Goal: Task Accomplishment & Management: Use online tool/utility

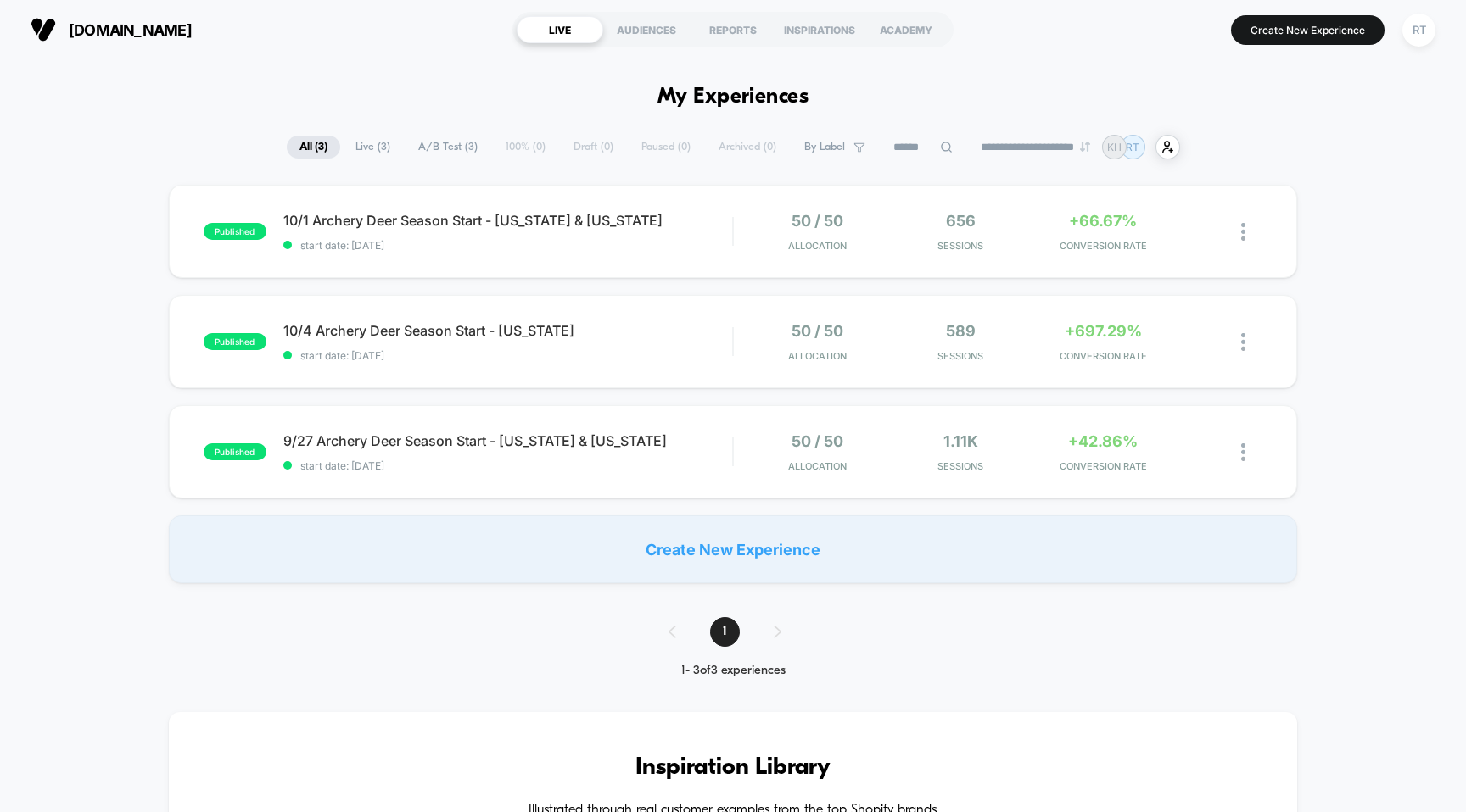
click at [763, 541] on div "Create New Experience" at bounding box center [733, 550] width 1129 height 68
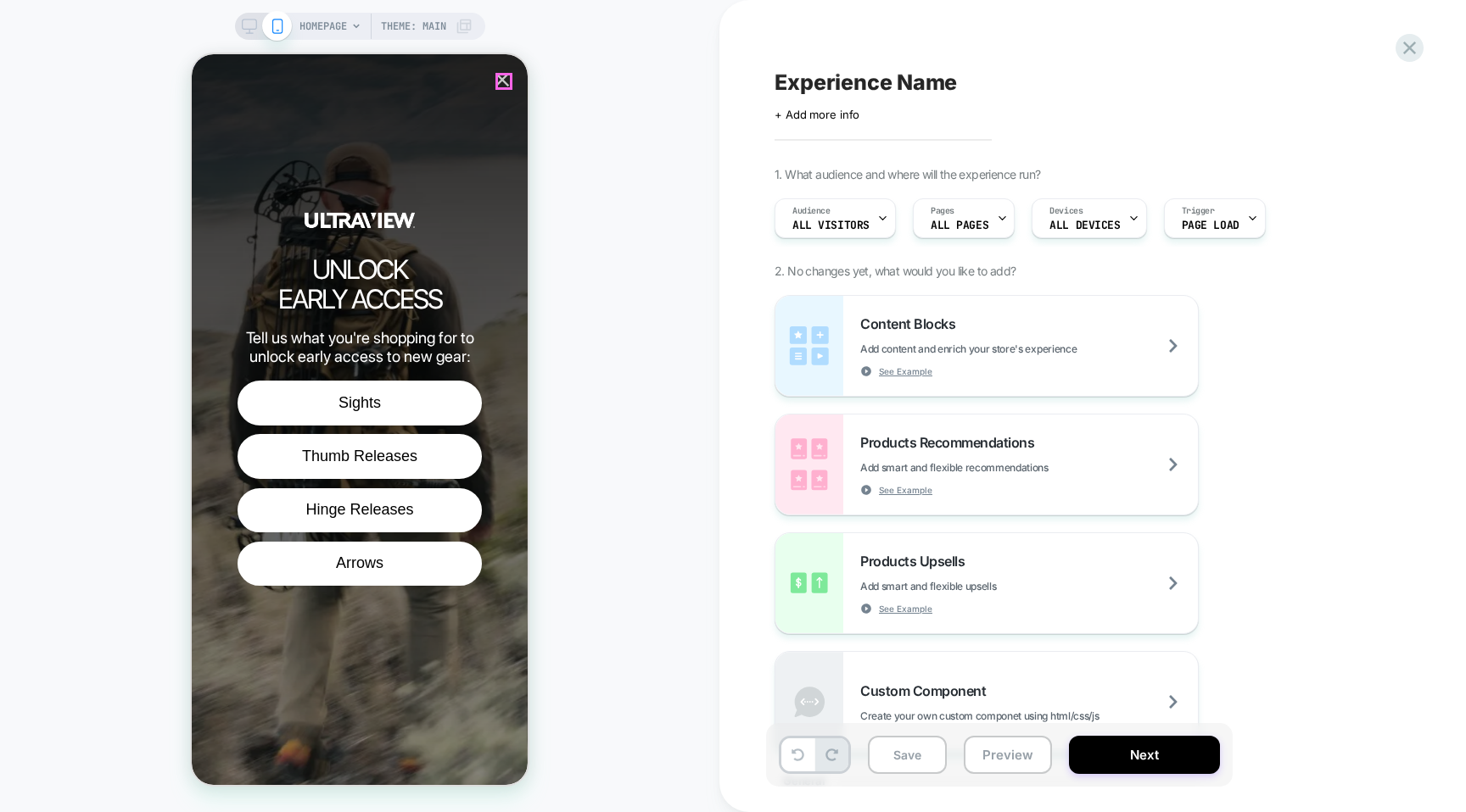
click at [500, 78] on icon "Close popup" at bounding box center [502, 80] width 14 height 14
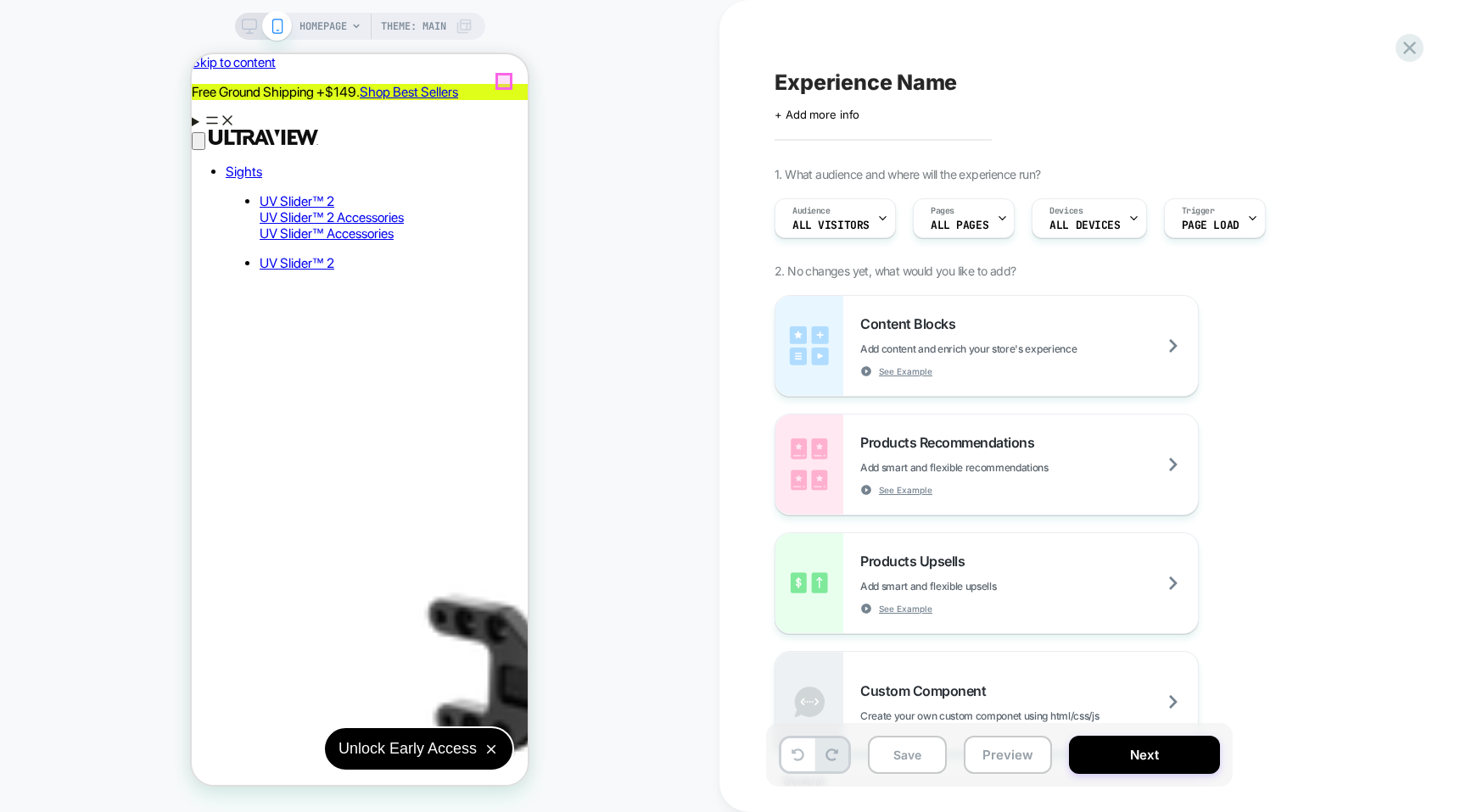
click at [894, 329] on span "Content Blocks" at bounding box center [912, 324] width 103 height 17
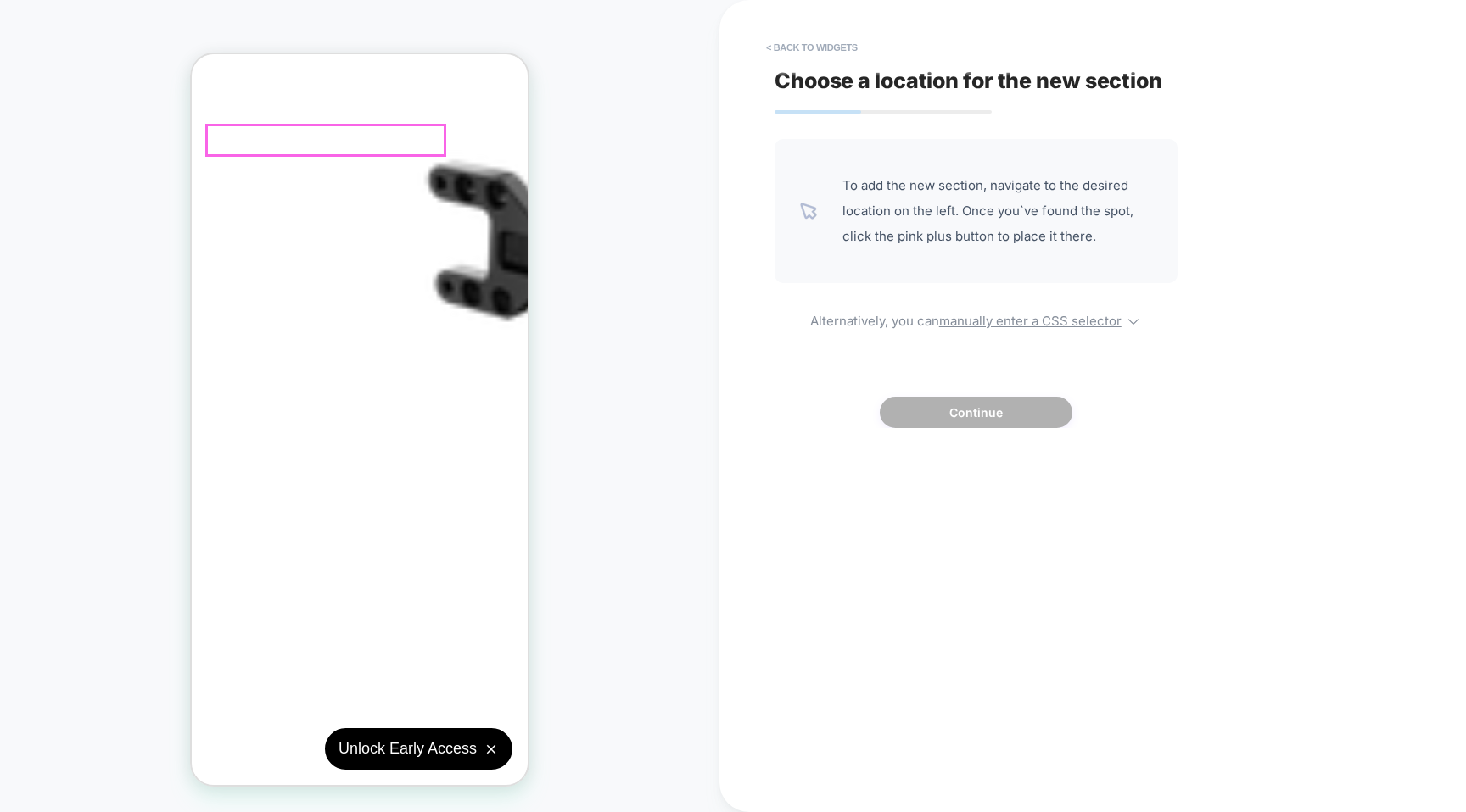
scroll to position [451, 0]
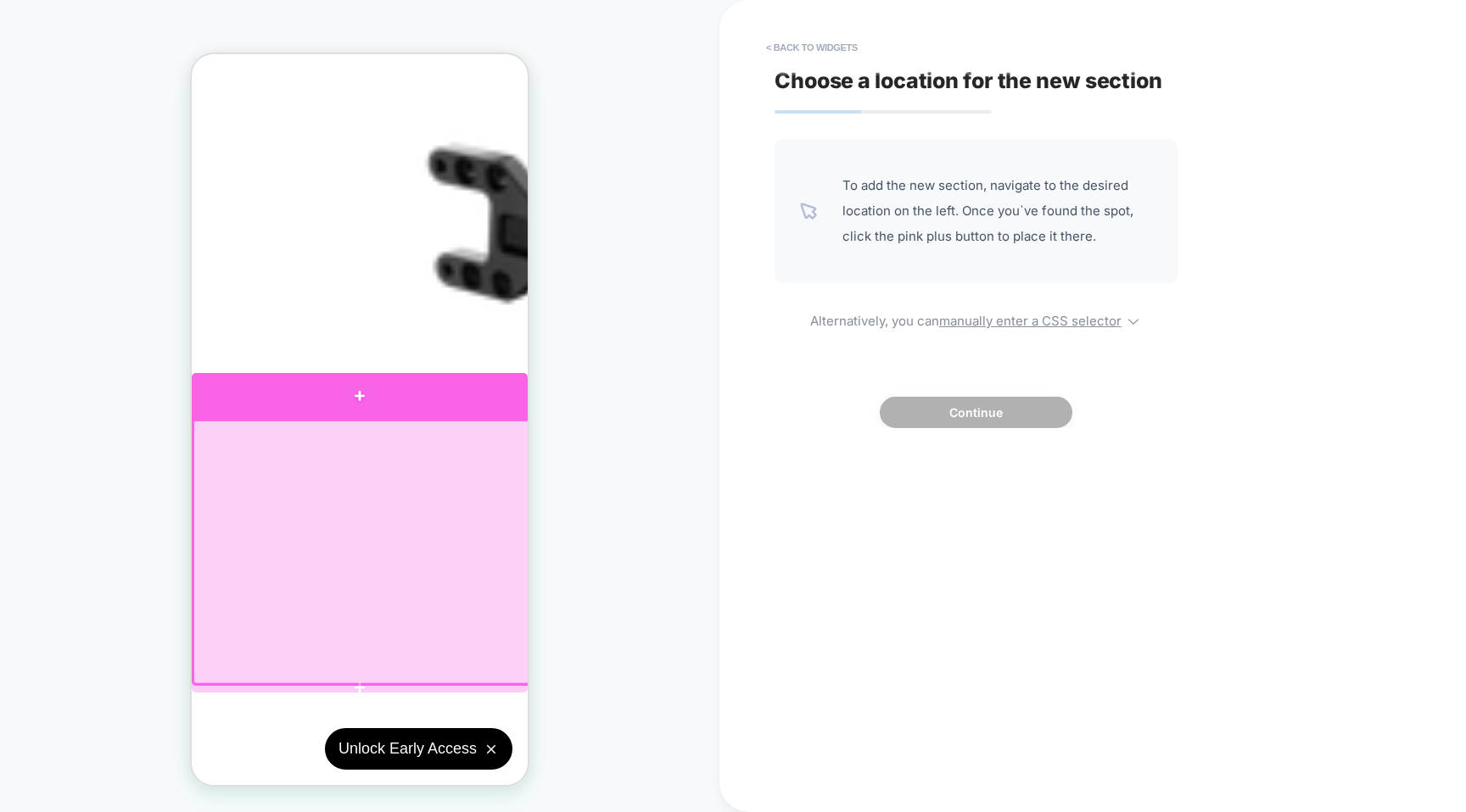
click at [401, 402] on div at bounding box center [360, 396] width 336 height 45
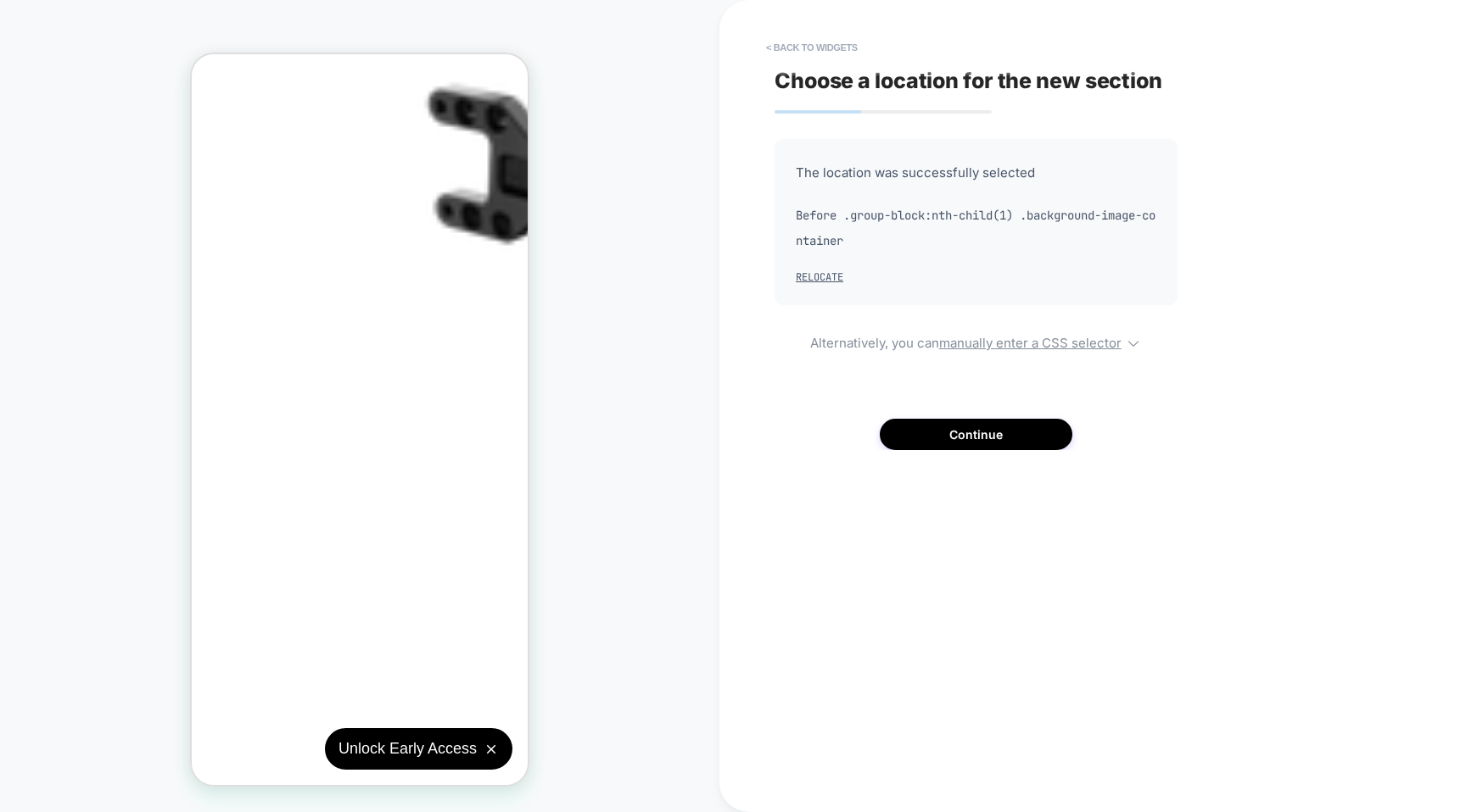
scroll to position [511, 0]
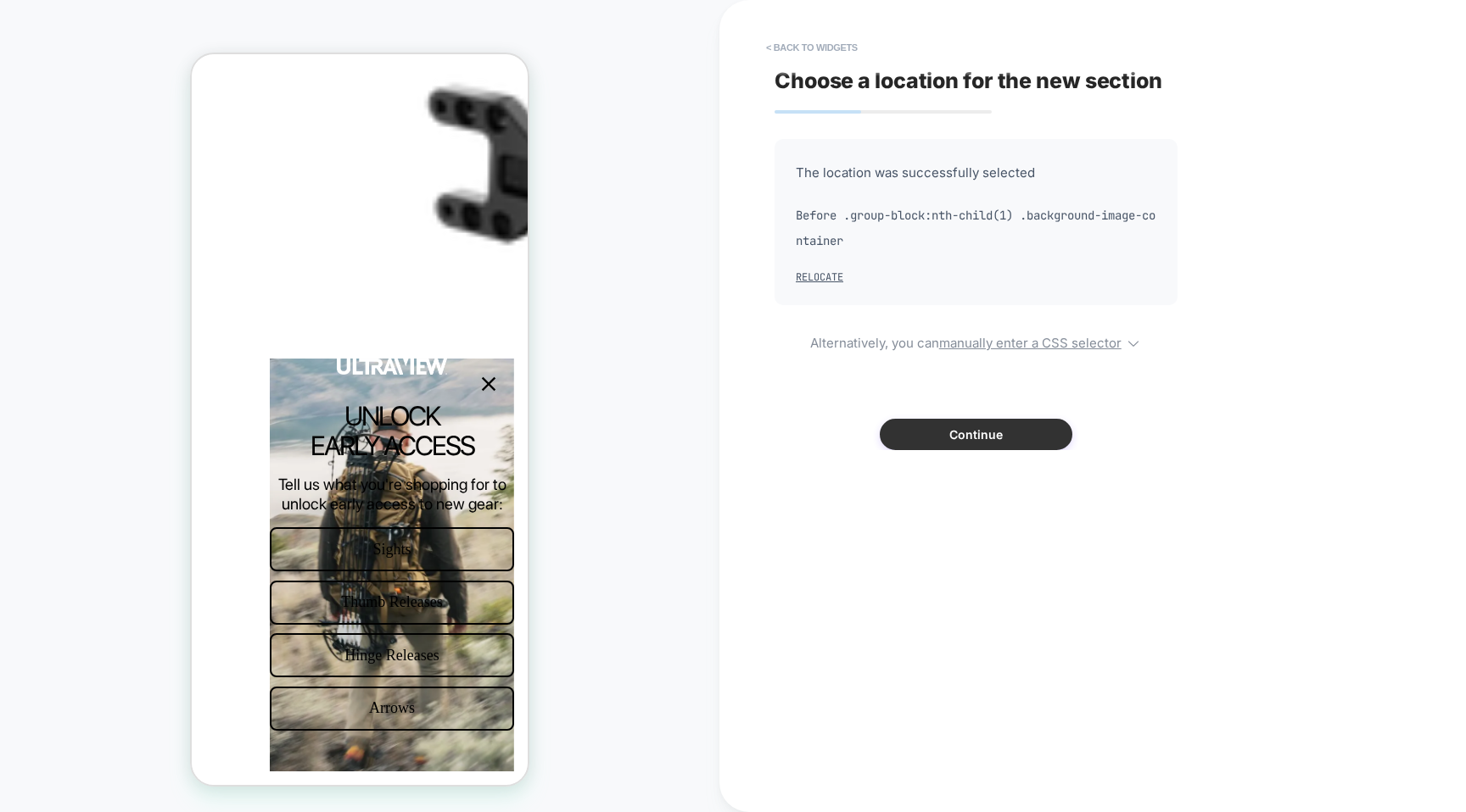
click at [948, 437] on button "Continue" at bounding box center [975, 435] width 192 height 31
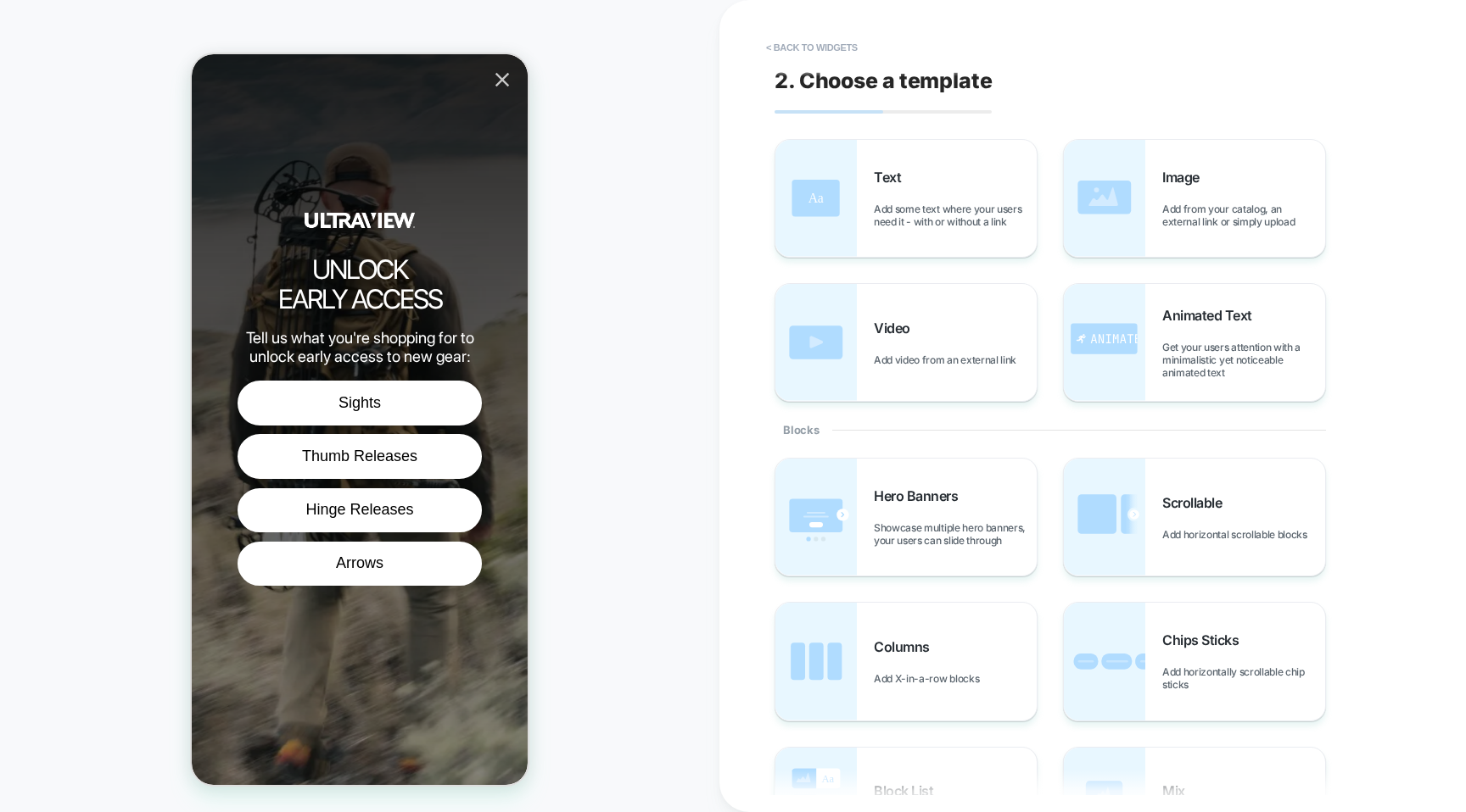
scroll to position [651, 0]
click at [495, 74] on icon "Close popup" at bounding box center [502, 80] width 23 height 23
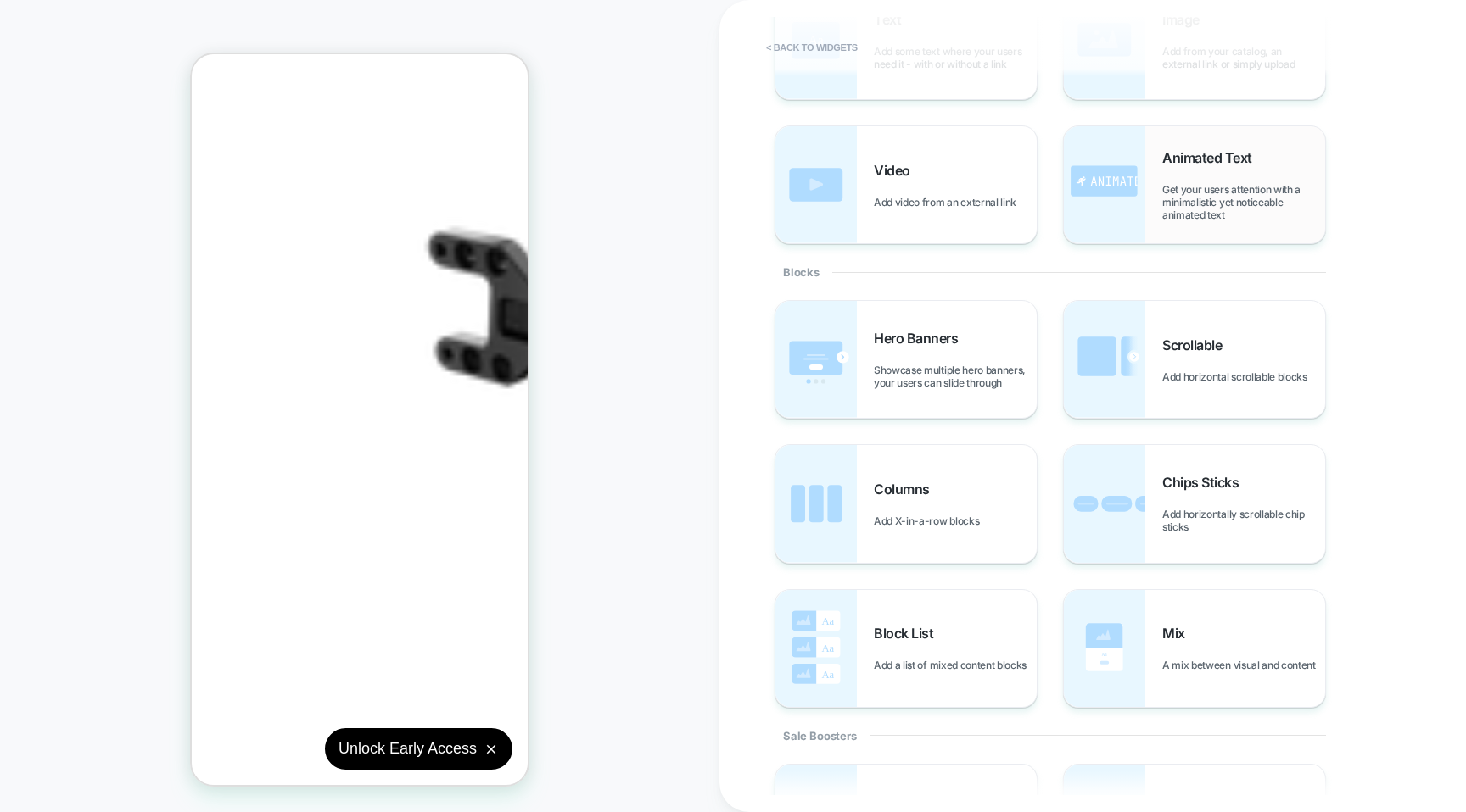
scroll to position [170, 0]
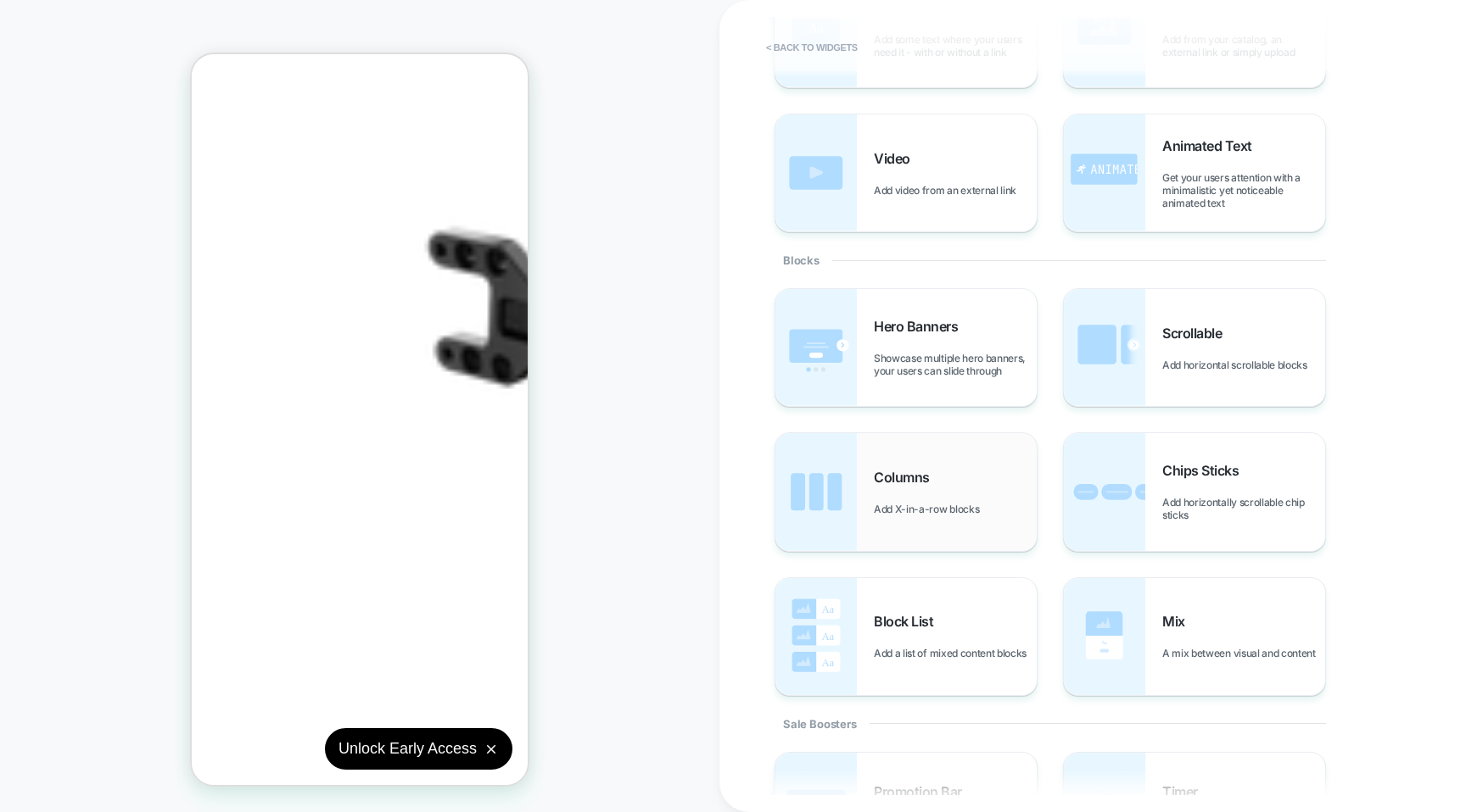
click at [934, 452] on div "Columns Add X-in-a-row blocks" at bounding box center [906, 491] width 261 height 117
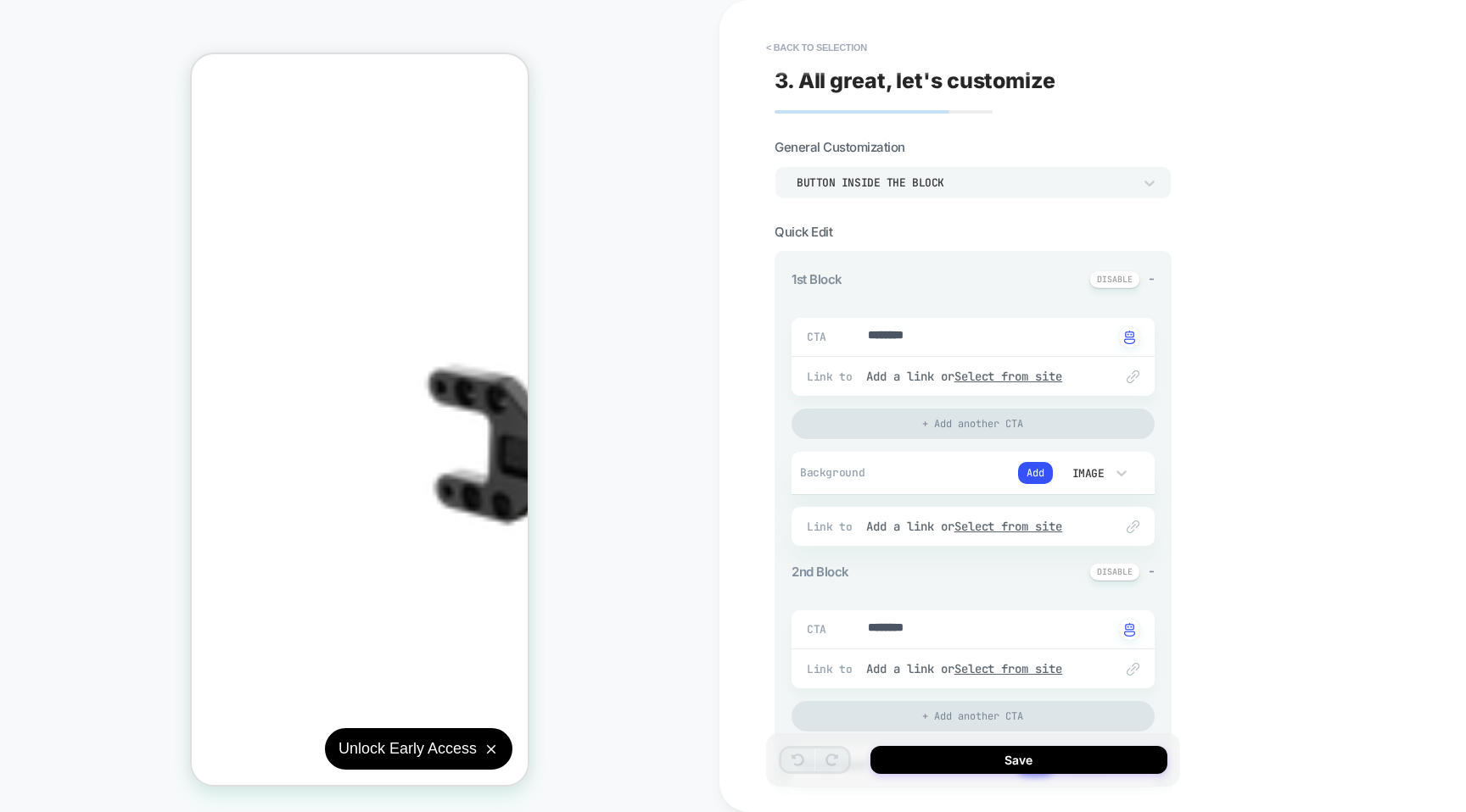
scroll to position [280, 0]
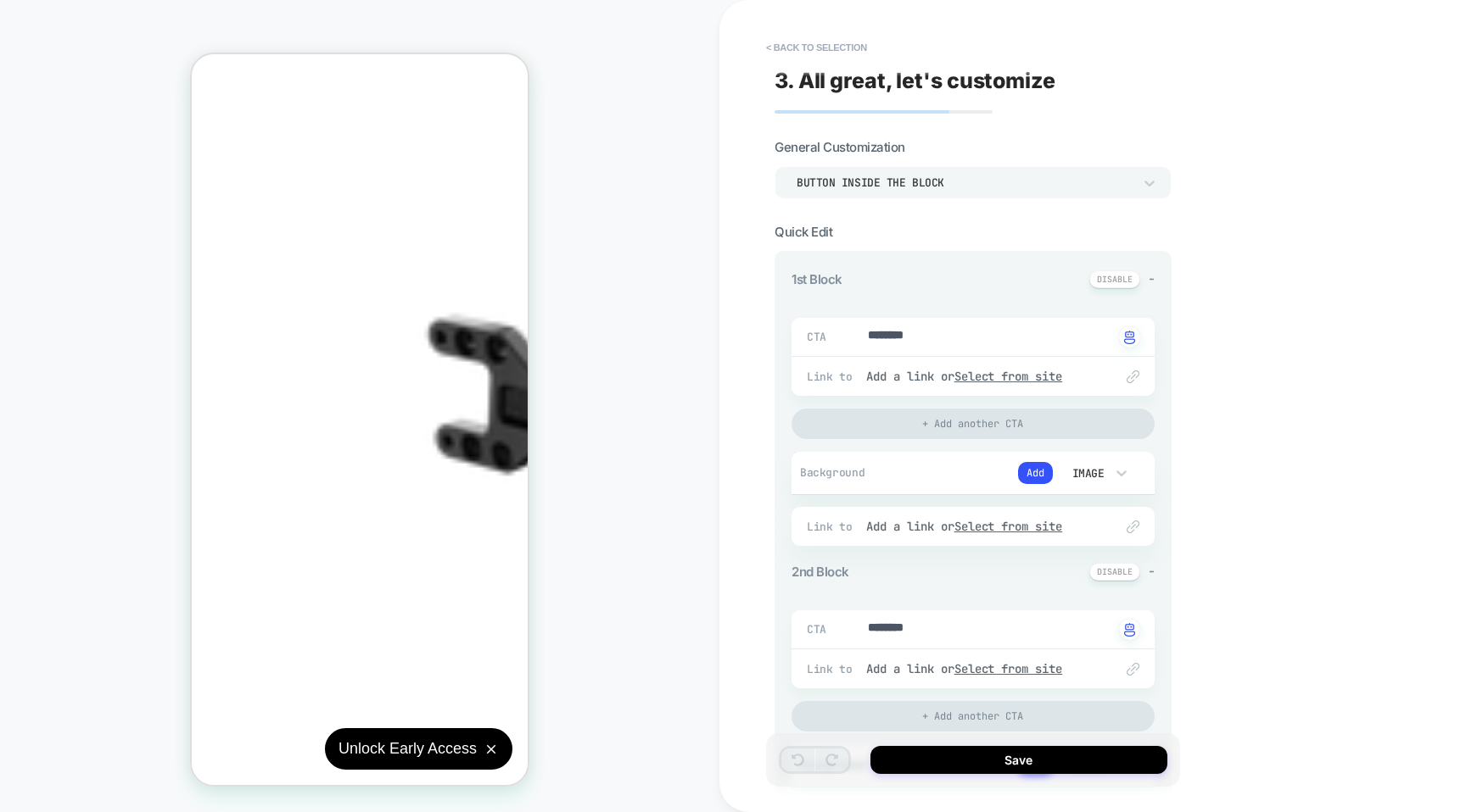
click at [768, 37] on button "< Back to selection" at bounding box center [816, 48] width 118 height 27
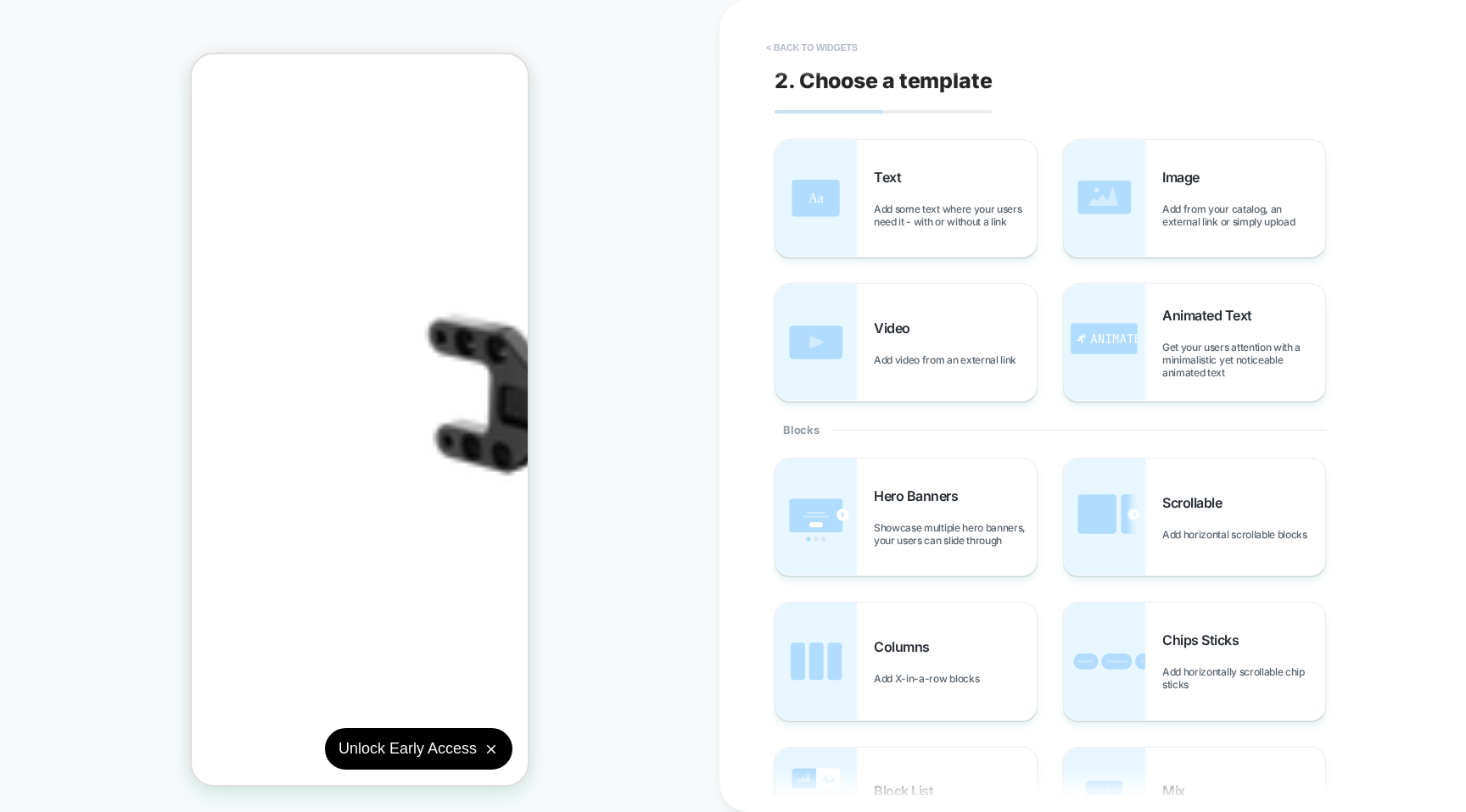
click at [773, 42] on button "< Back to widgets" at bounding box center [812, 48] width 108 height 27
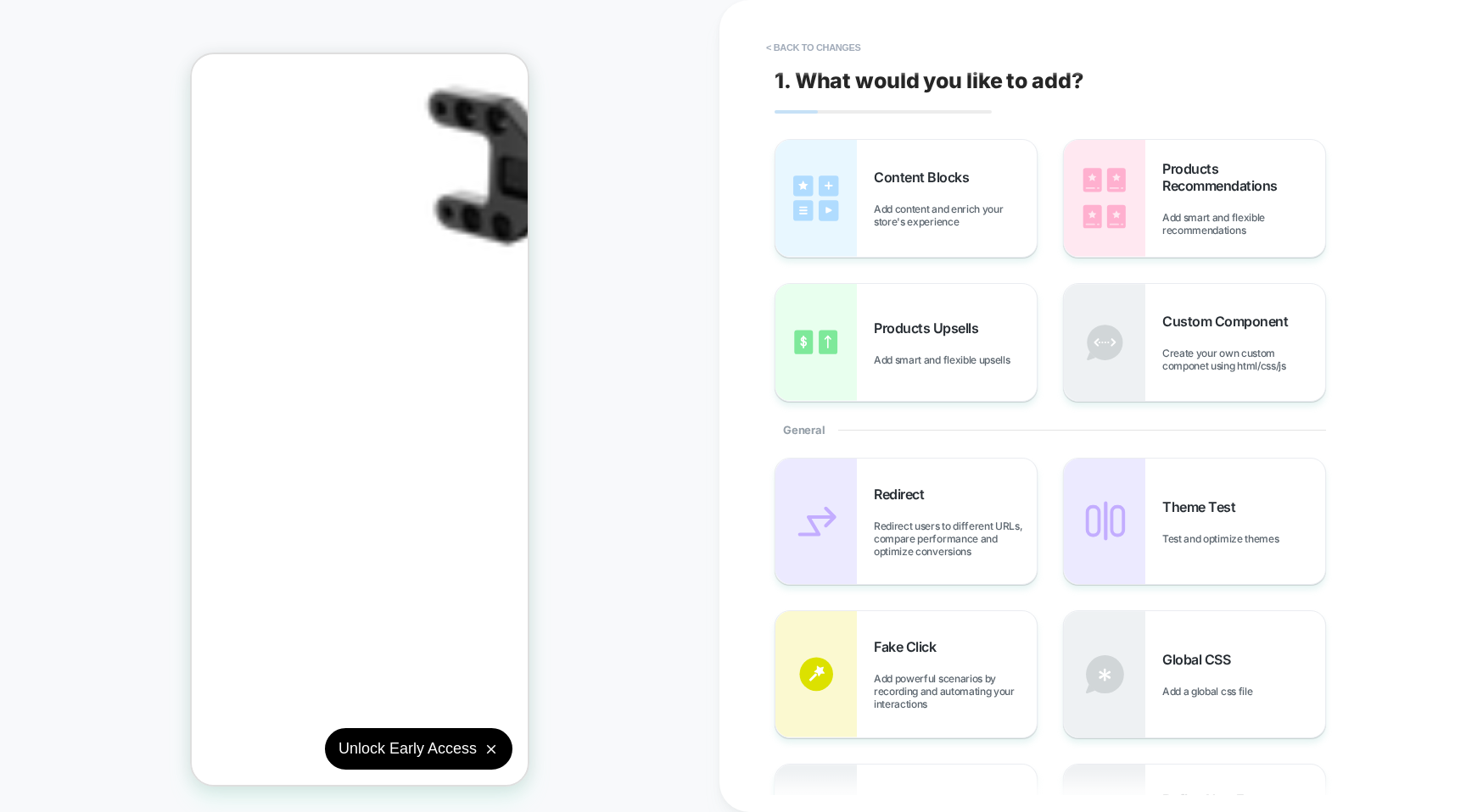
scroll to position [511, 0]
click at [793, 37] on button "< Back to changes" at bounding box center [813, 48] width 112 height 27
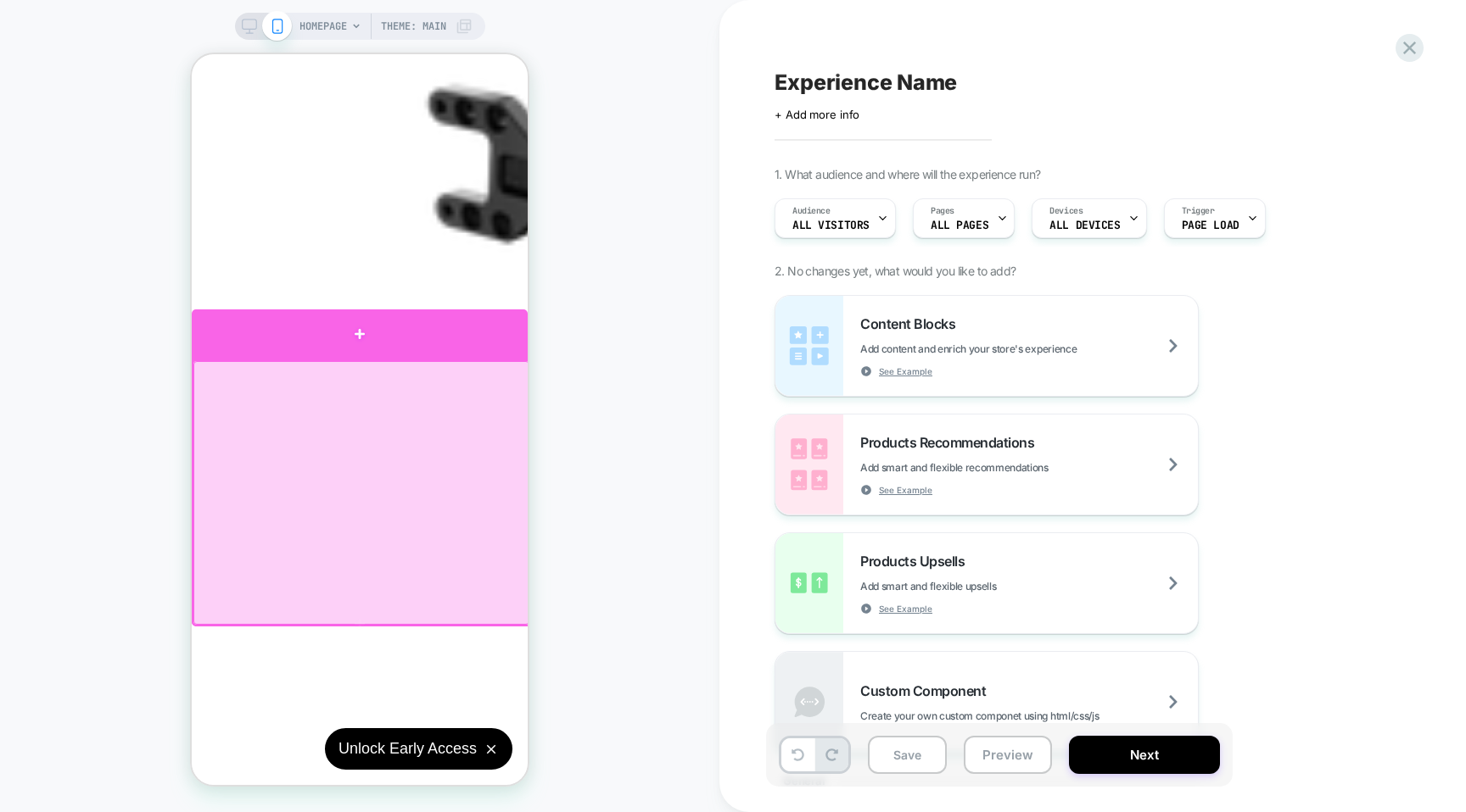
click at [380, 346] on div at bounding box center [360, 333] width 336 height 50
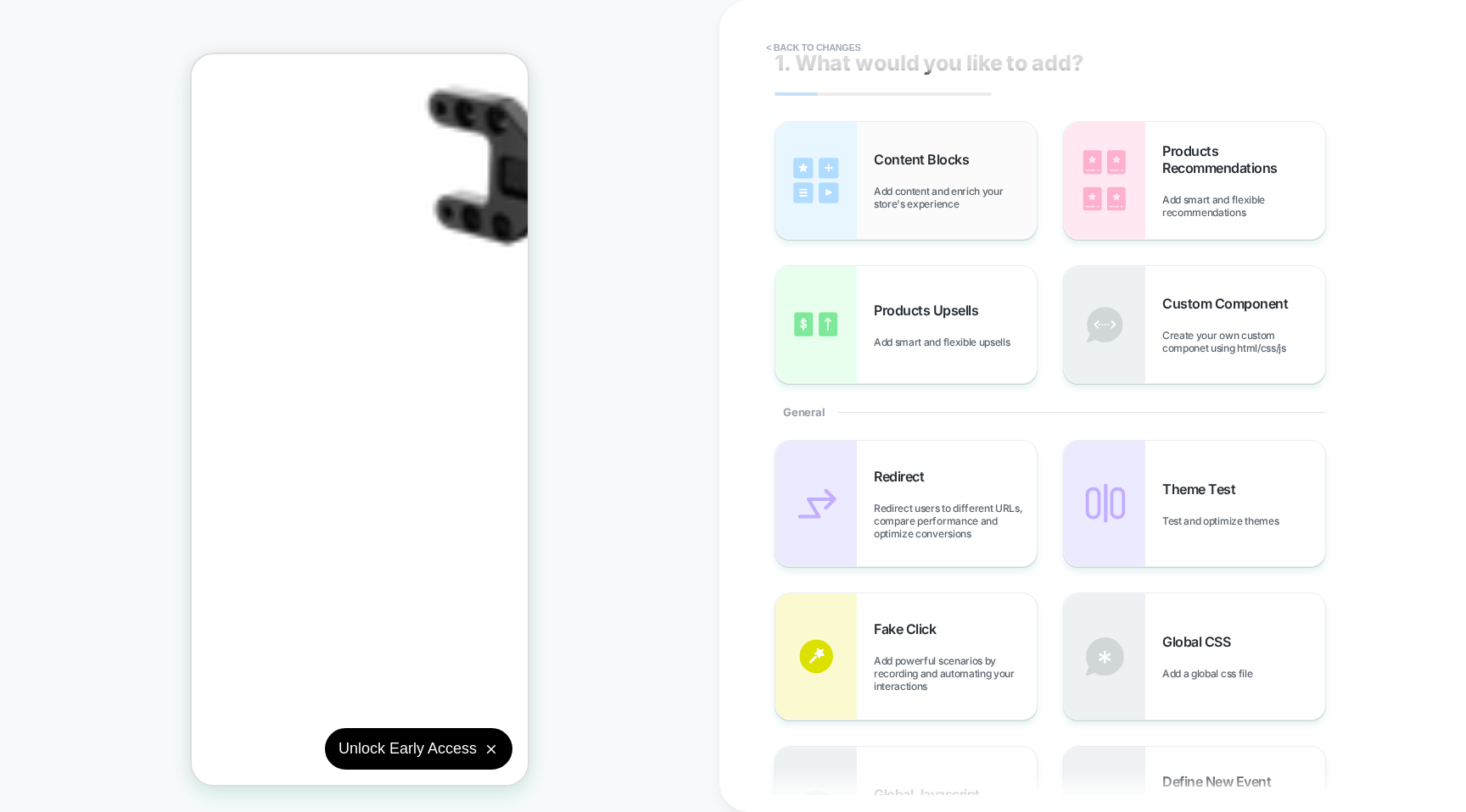
scroll to position [0, 0]
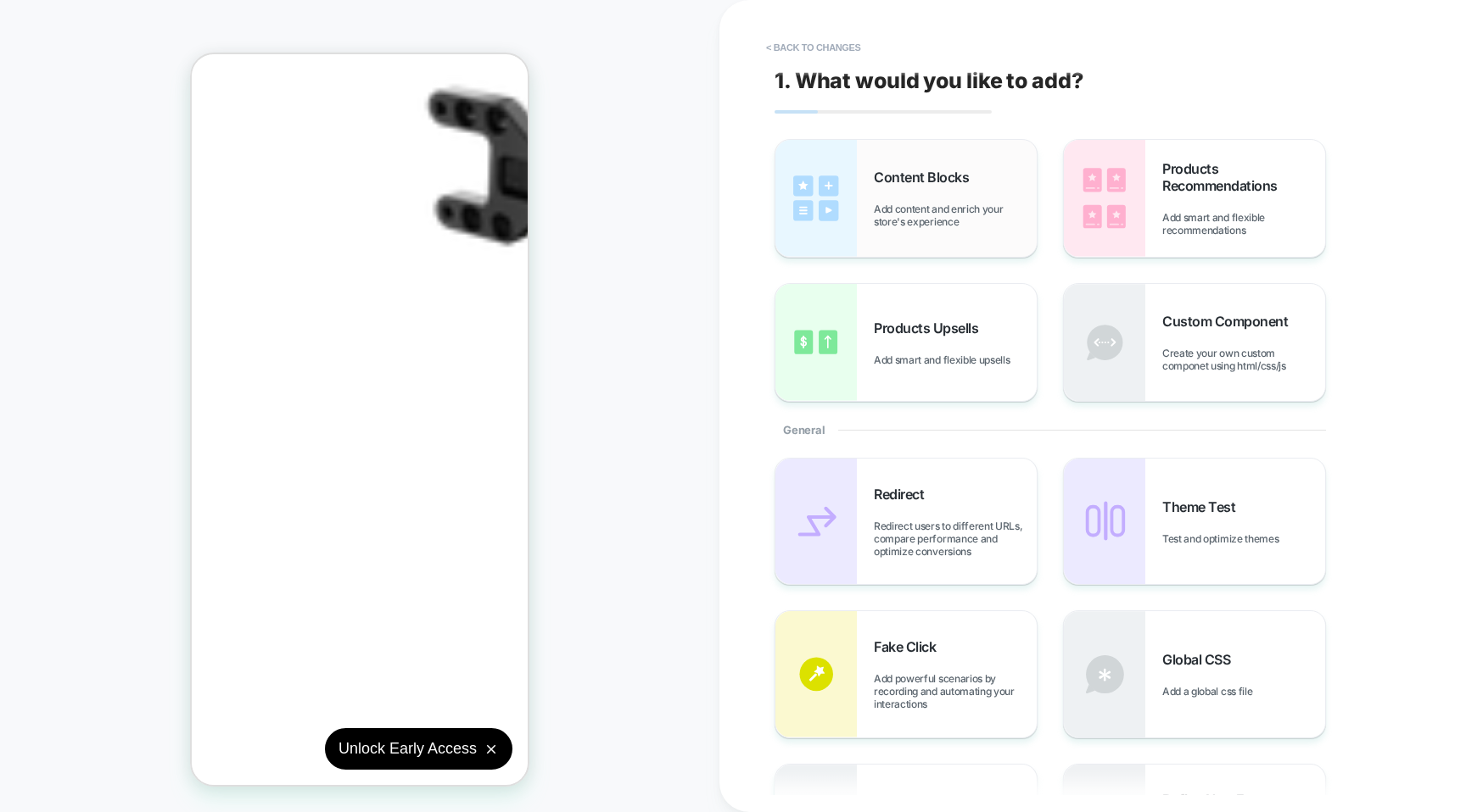
click at [934, 206] on span "Add content and enrich your store's experience" at bounding box center [955, 215] width 163 height 25
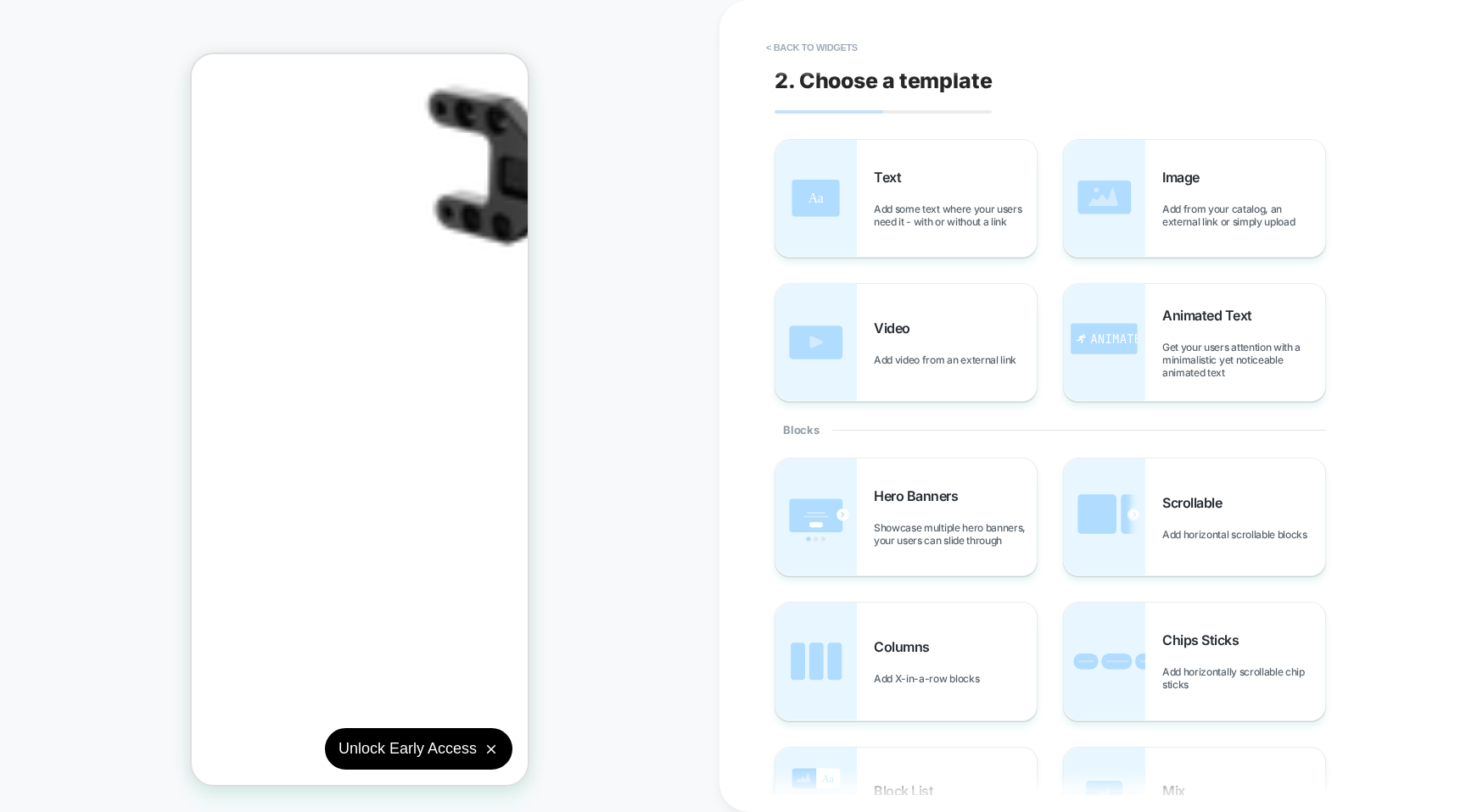
scroll to position [523, 0]
click at [944, 500] on span "Hero Banners" at bounding box center [920, 495] width 93 height 17
type textarea "*"
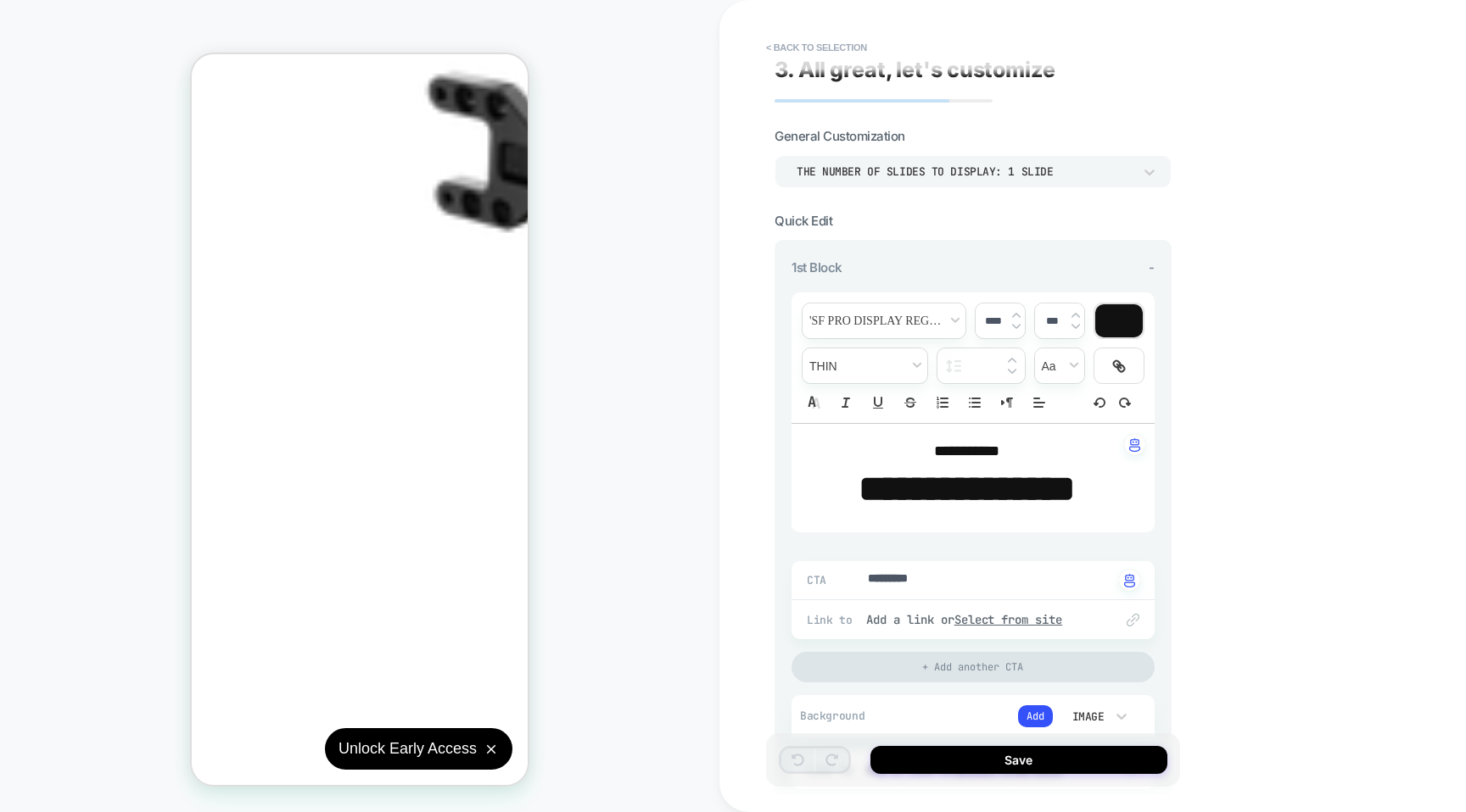
scroll to position [230, 0]
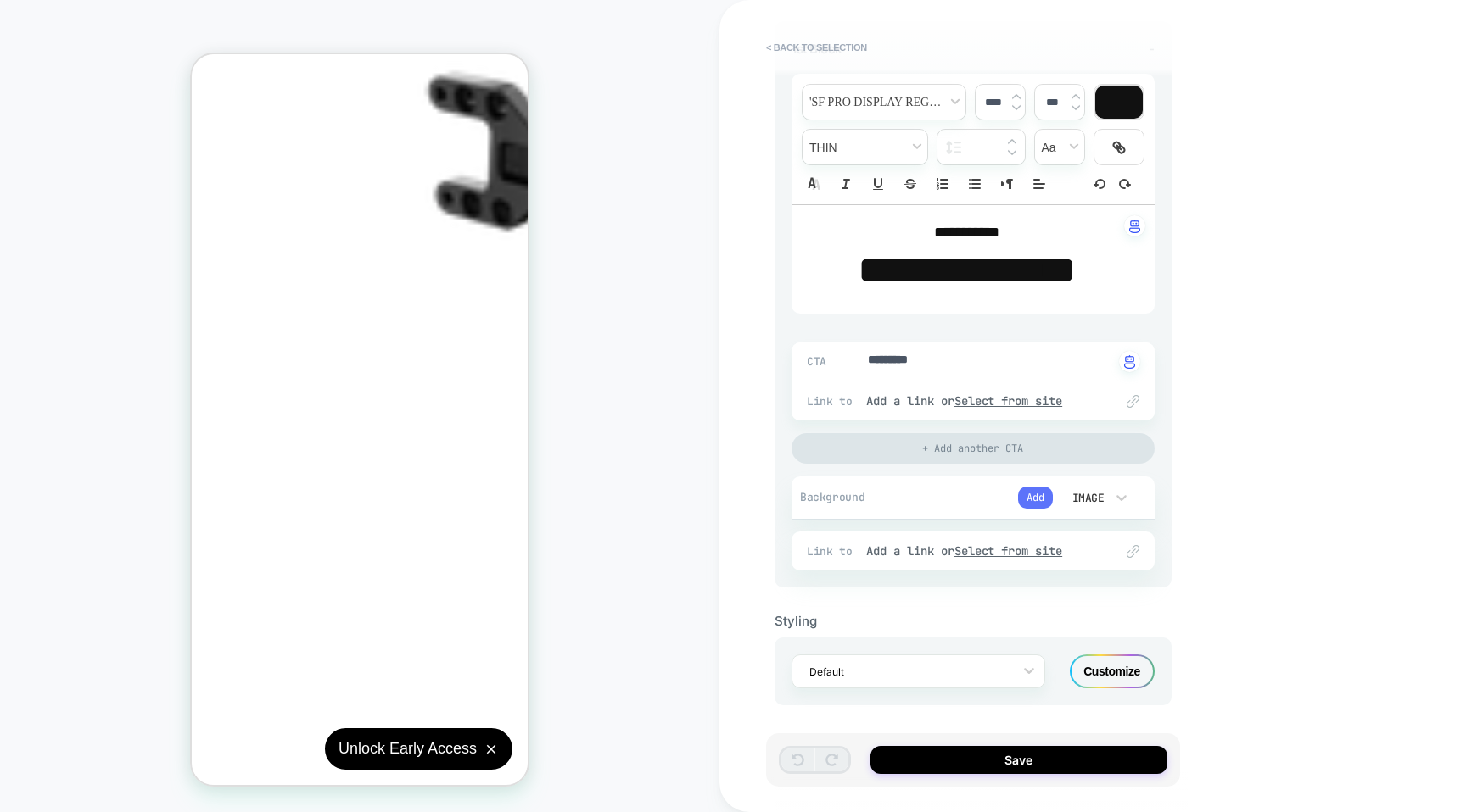
click at [1039, 498] on button "Add" at bounding box center [1036, 497] width 35 height 22
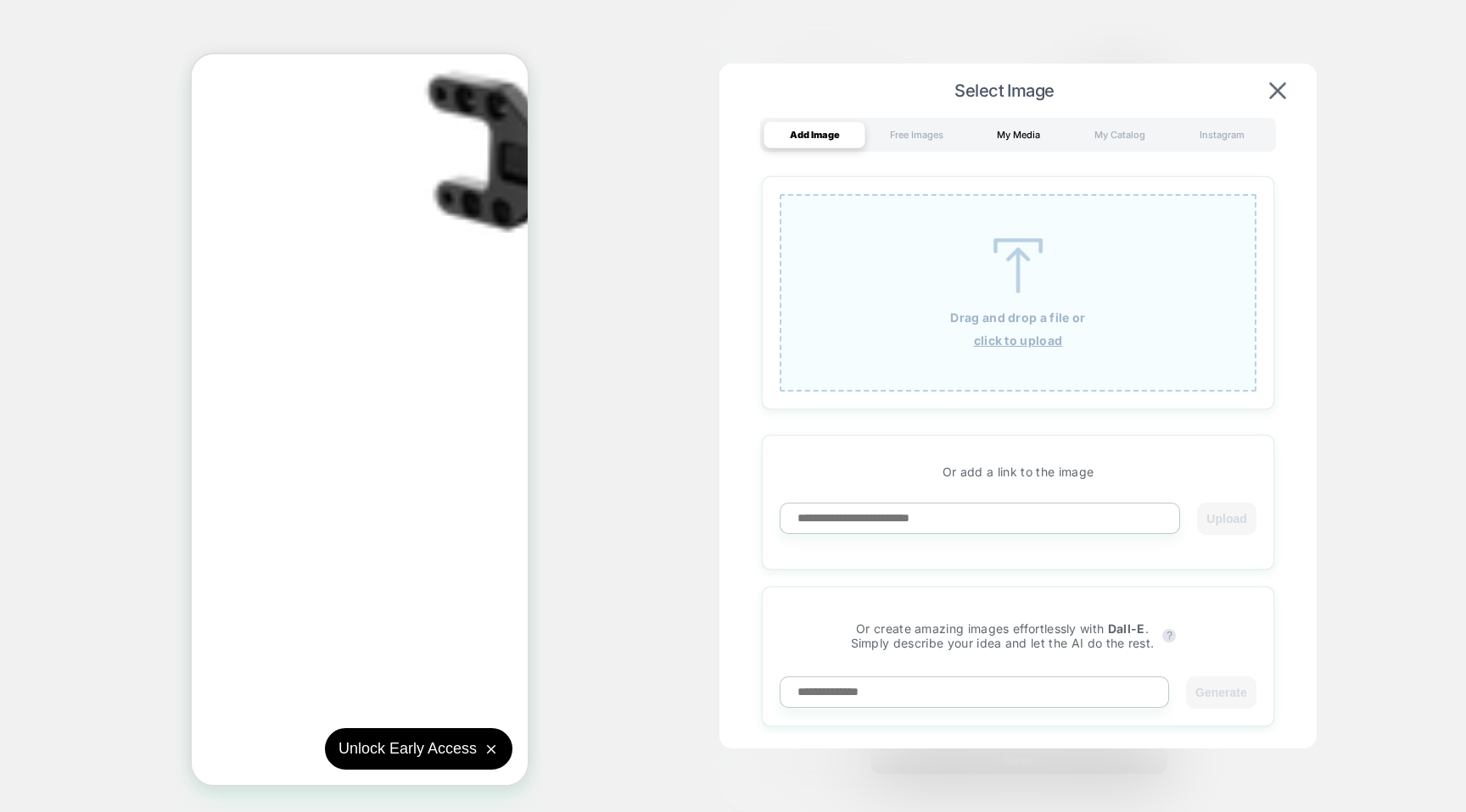
click at [1014, 145] on div "My Media" at bounding box center [1018, 135] width 101 height 27
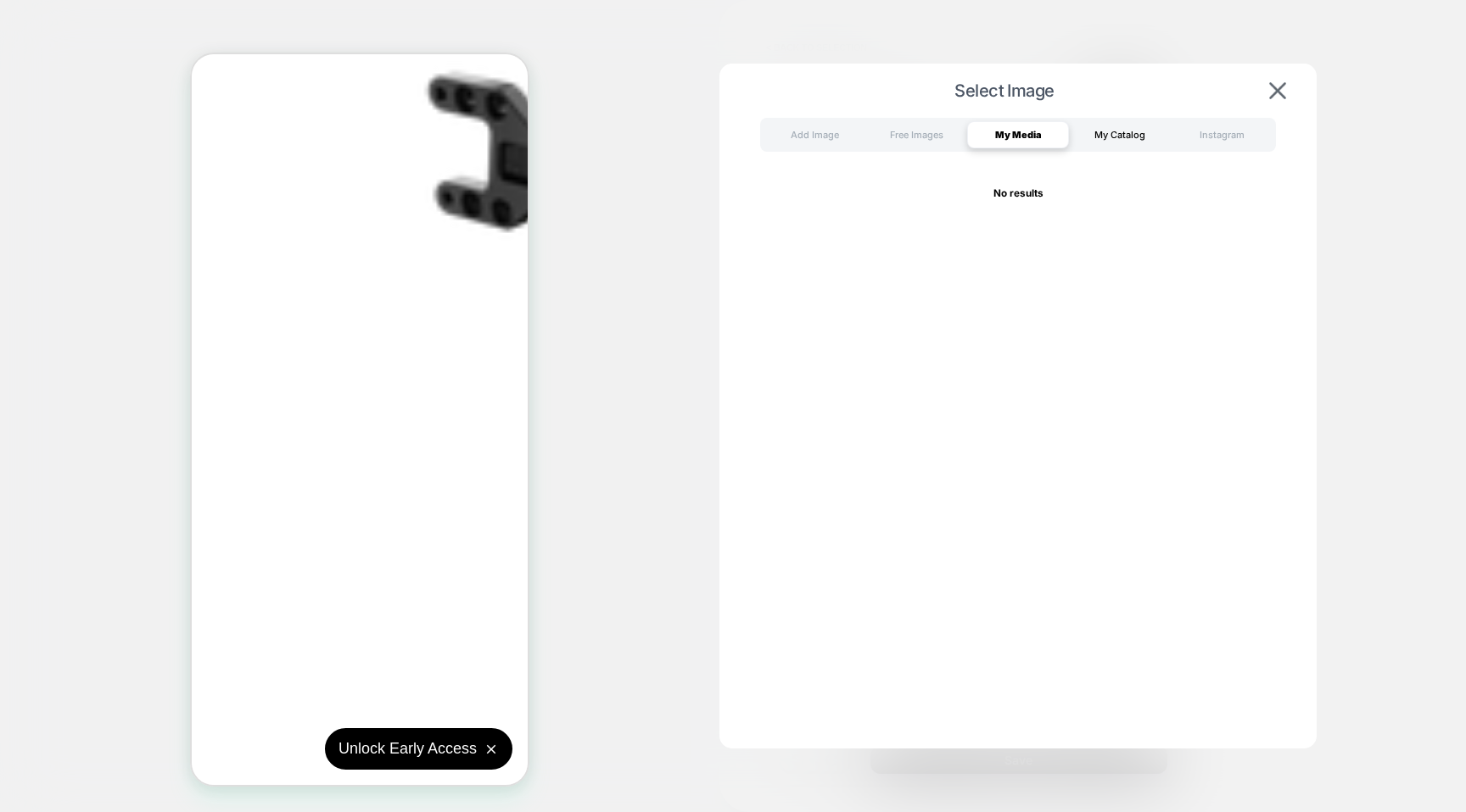
click at [1109, 133] on div "My Catalog" at bounding box center [1120, 135] width 101 height 27
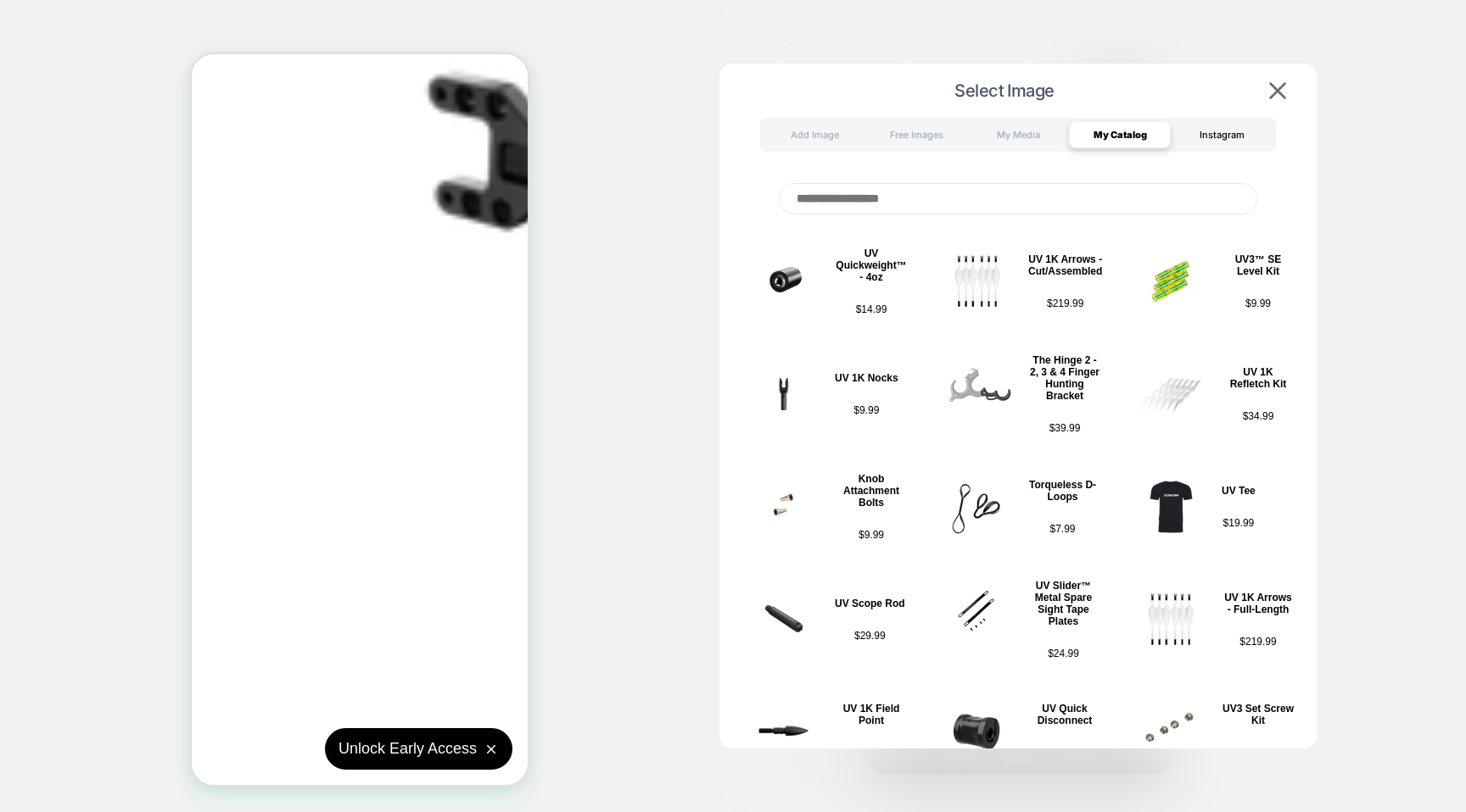
click at [1206, 143] on div "Instagram" at bounding box center [1221, 135] width 101 height 27
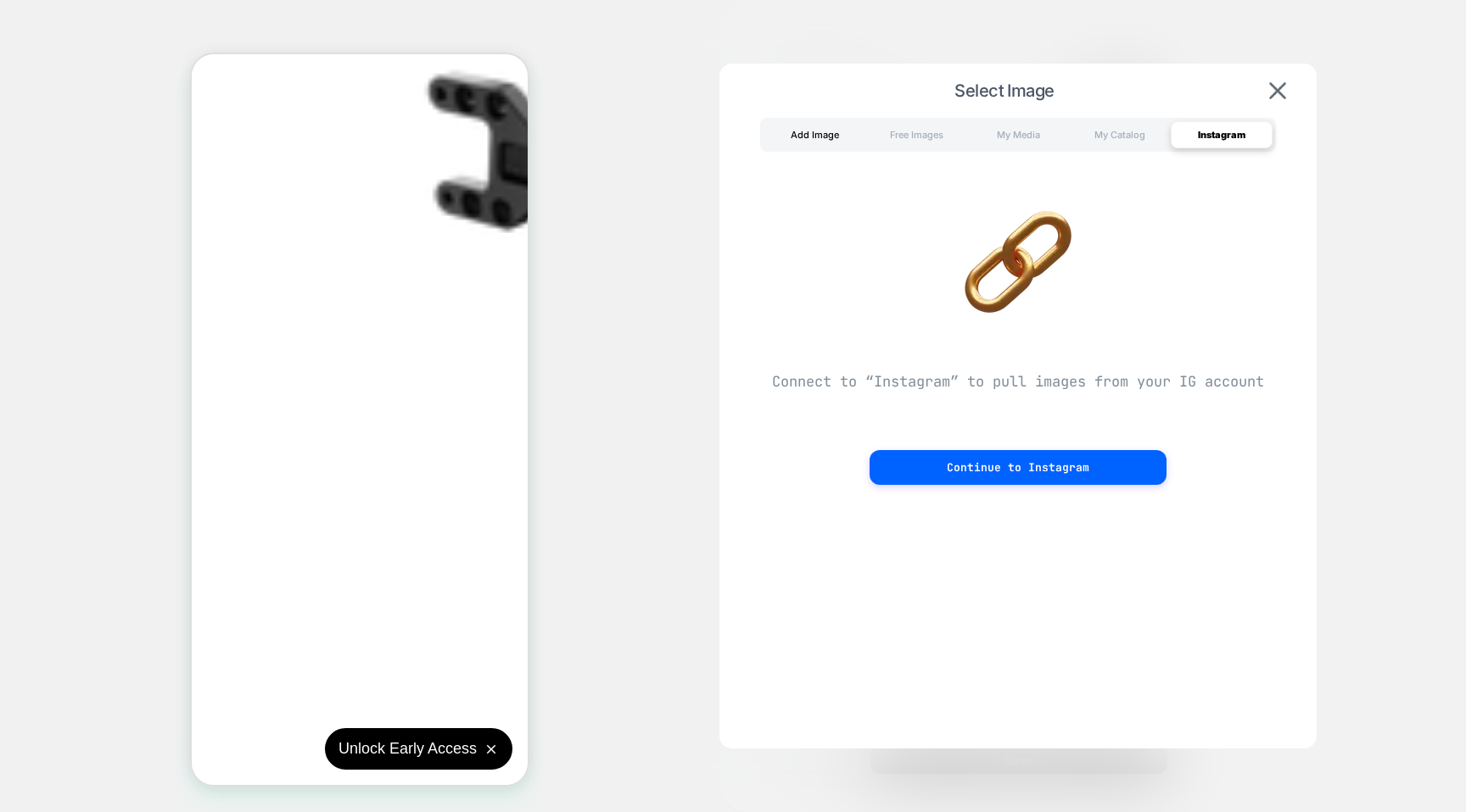
click at [810, 134] on div "Add Image" at bounding box center [814, 135] width 101 height 27
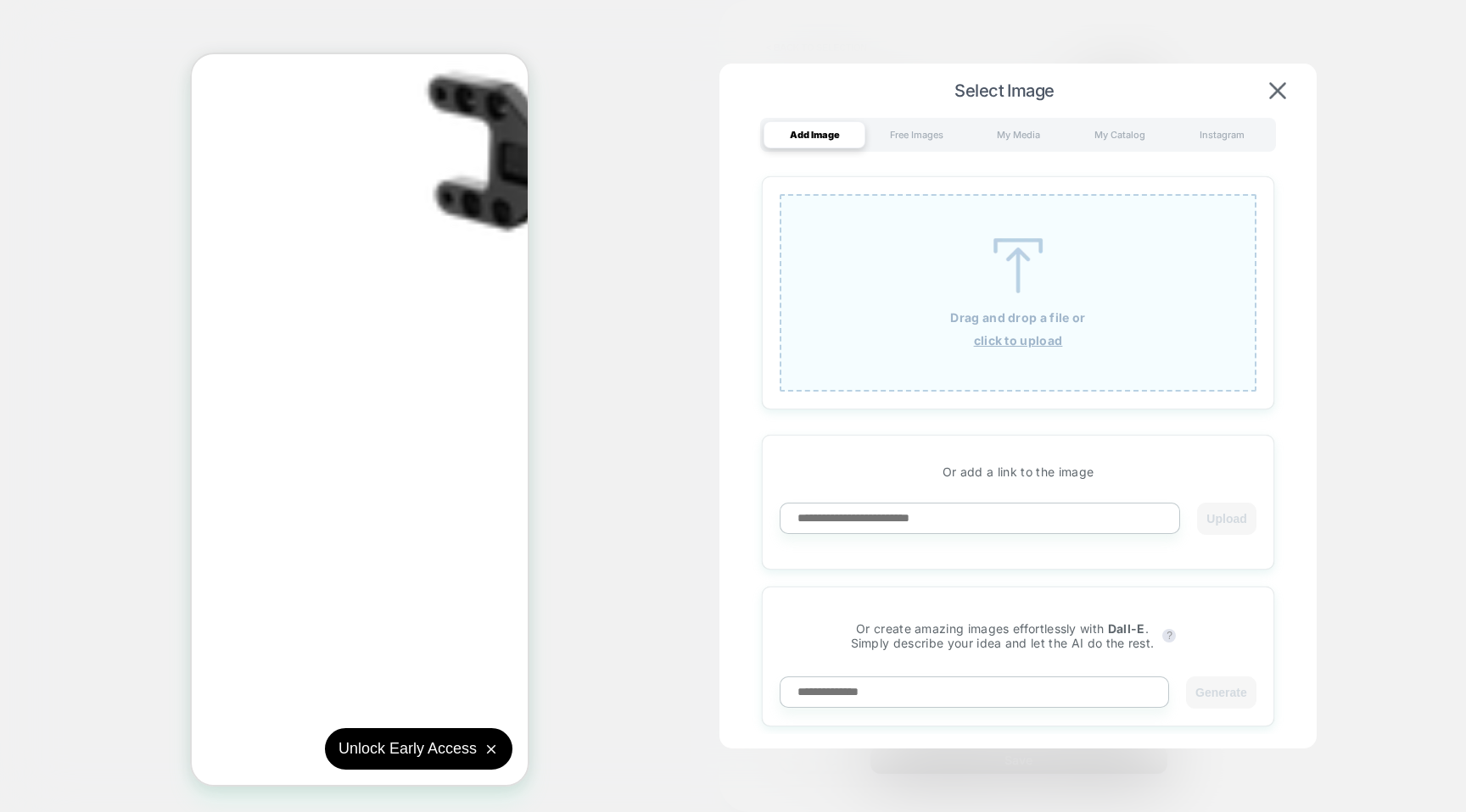
click at [736, 185] on div "Drag and drop a file or click to upload Or add a link to the image Upload Or cr…" at bounding box center [1018, 451] width 564 height 565
click at [1283, 88] on img at bounding box center [1277, 90] width 17 height 17
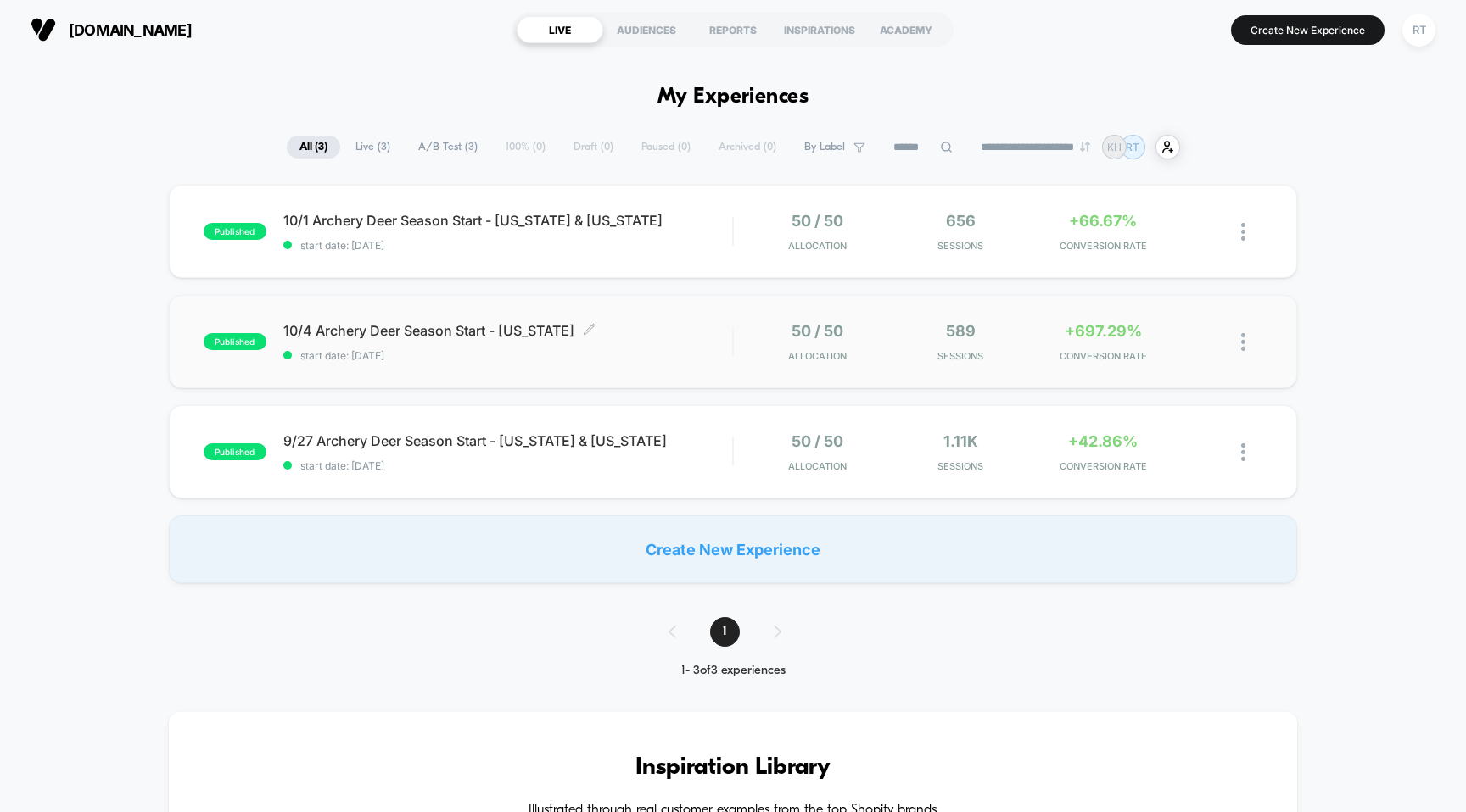
click at [299, 328] on span "10/4 Archery Deer Season Start - [US_STATE] Click to edit experience details" at bounding box center [508, 330] width 450 height 17
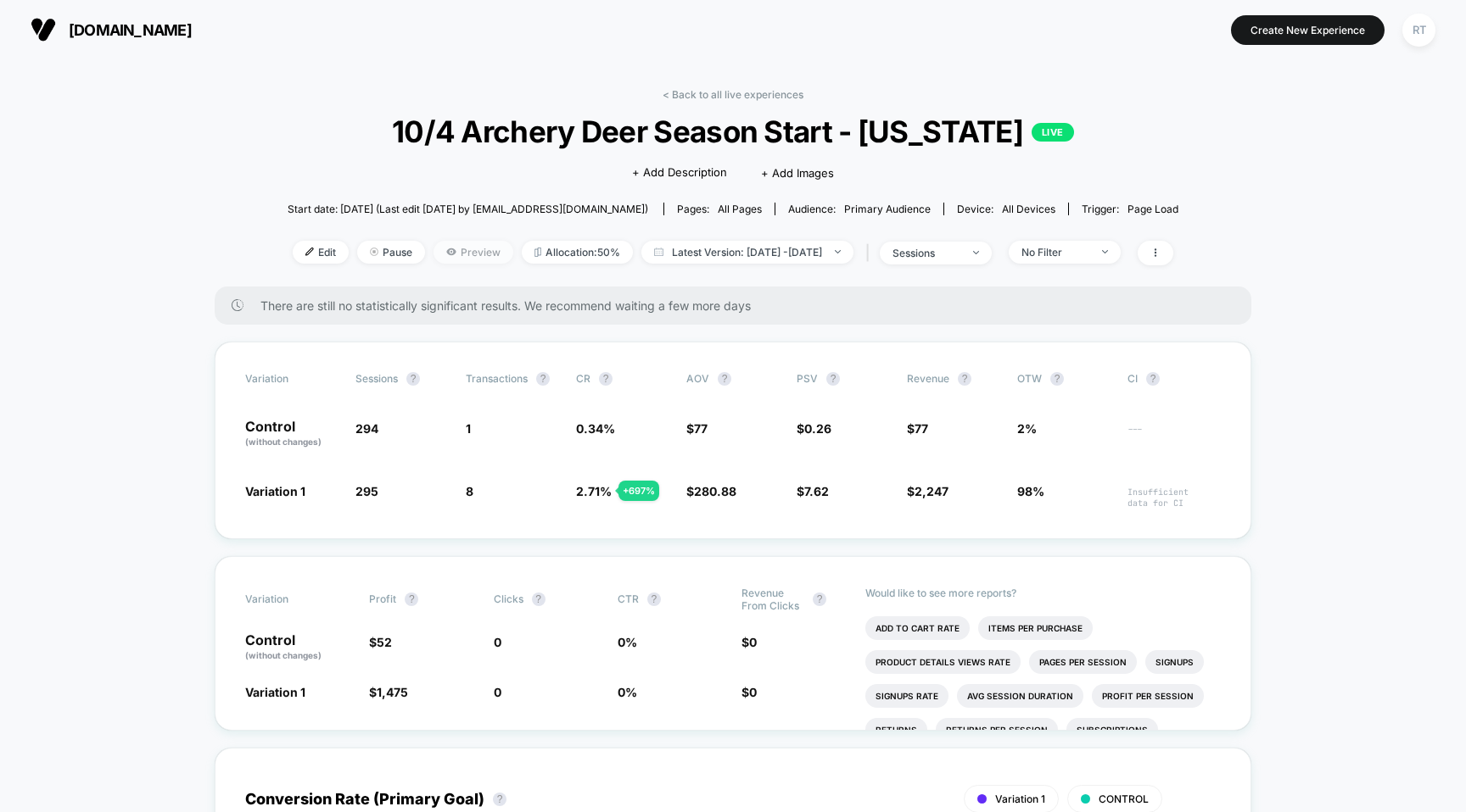
click at [433, 257] on span "Preview" at bounding box center [473, 251] width 80 height 22
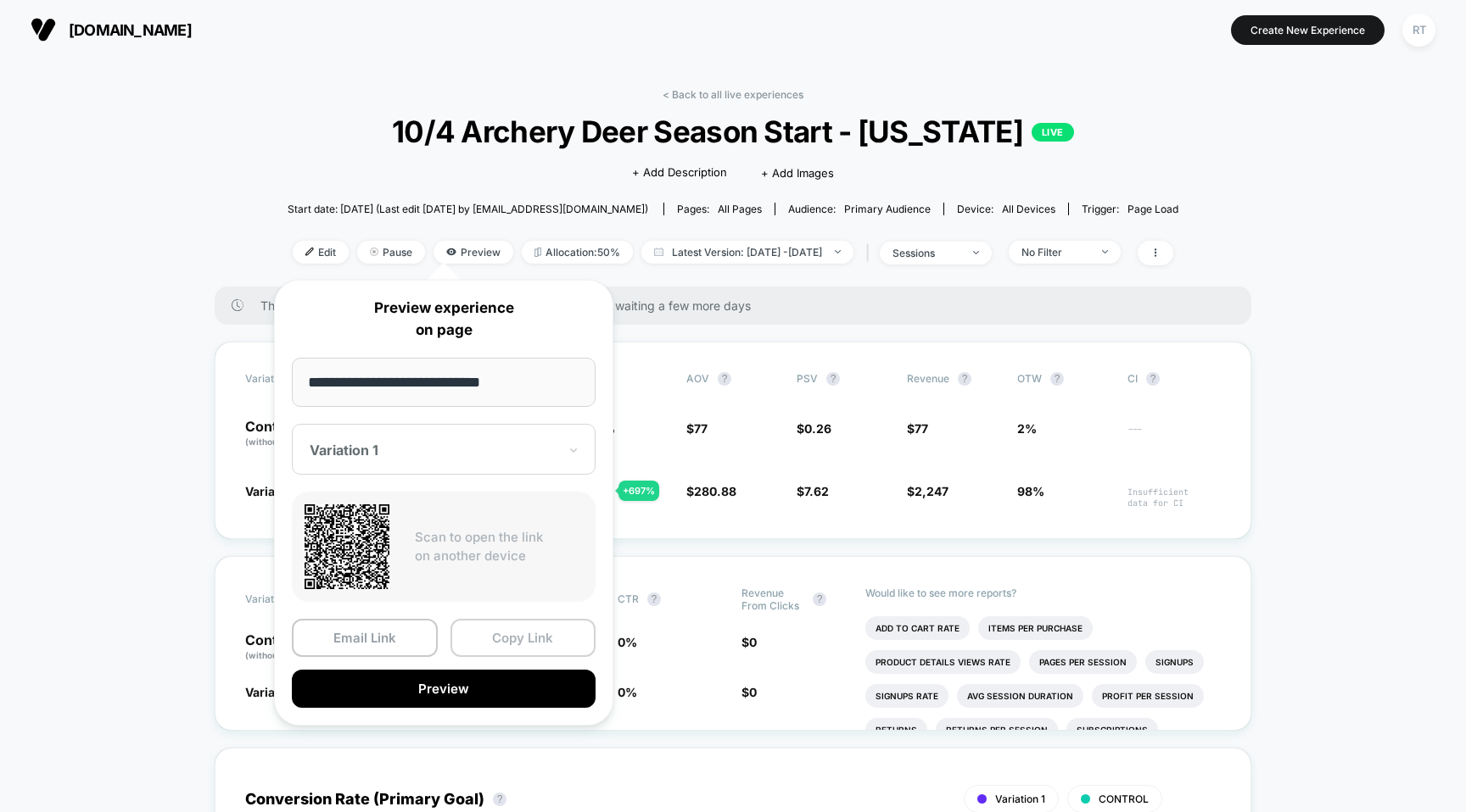
click at [478, 631] on button "Copy Link" at bounding box center [524, 638] width 146 height 38
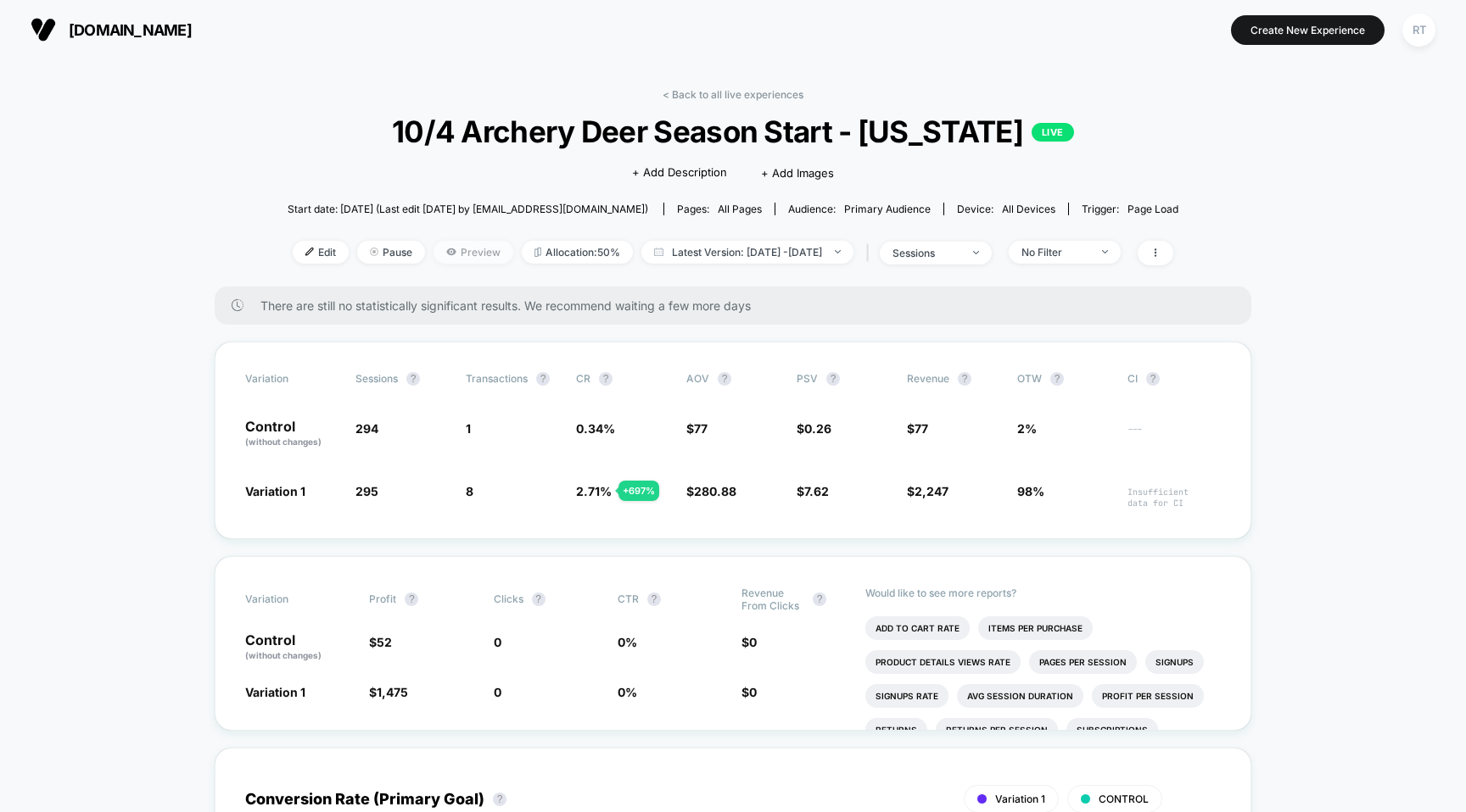
click at [433, 252] on span "Preview" at bounding box center [473, 251] width 80 height 22
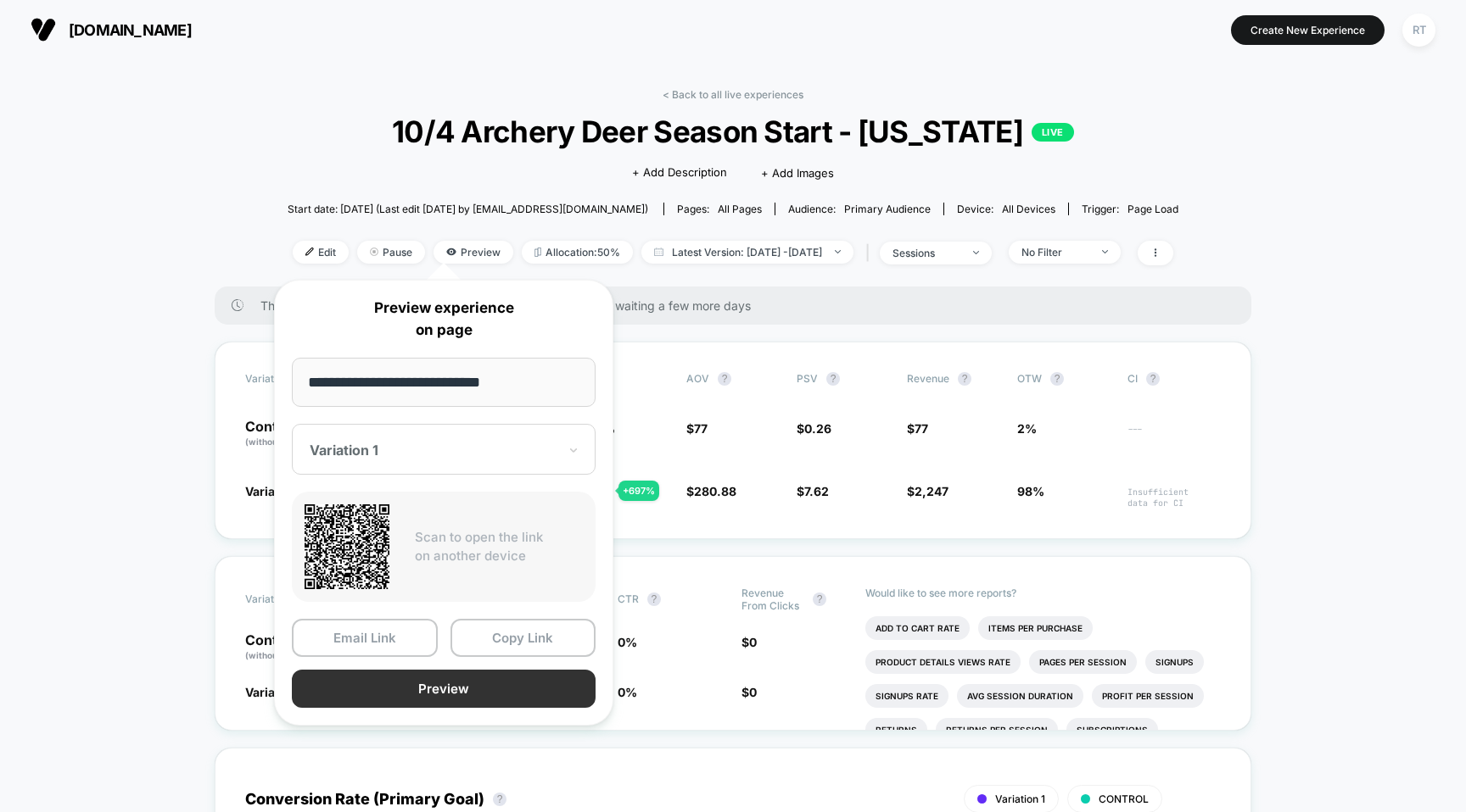
click at [473, 681] on button "Preview" at bounding box center [443, 688] width 303 height 38
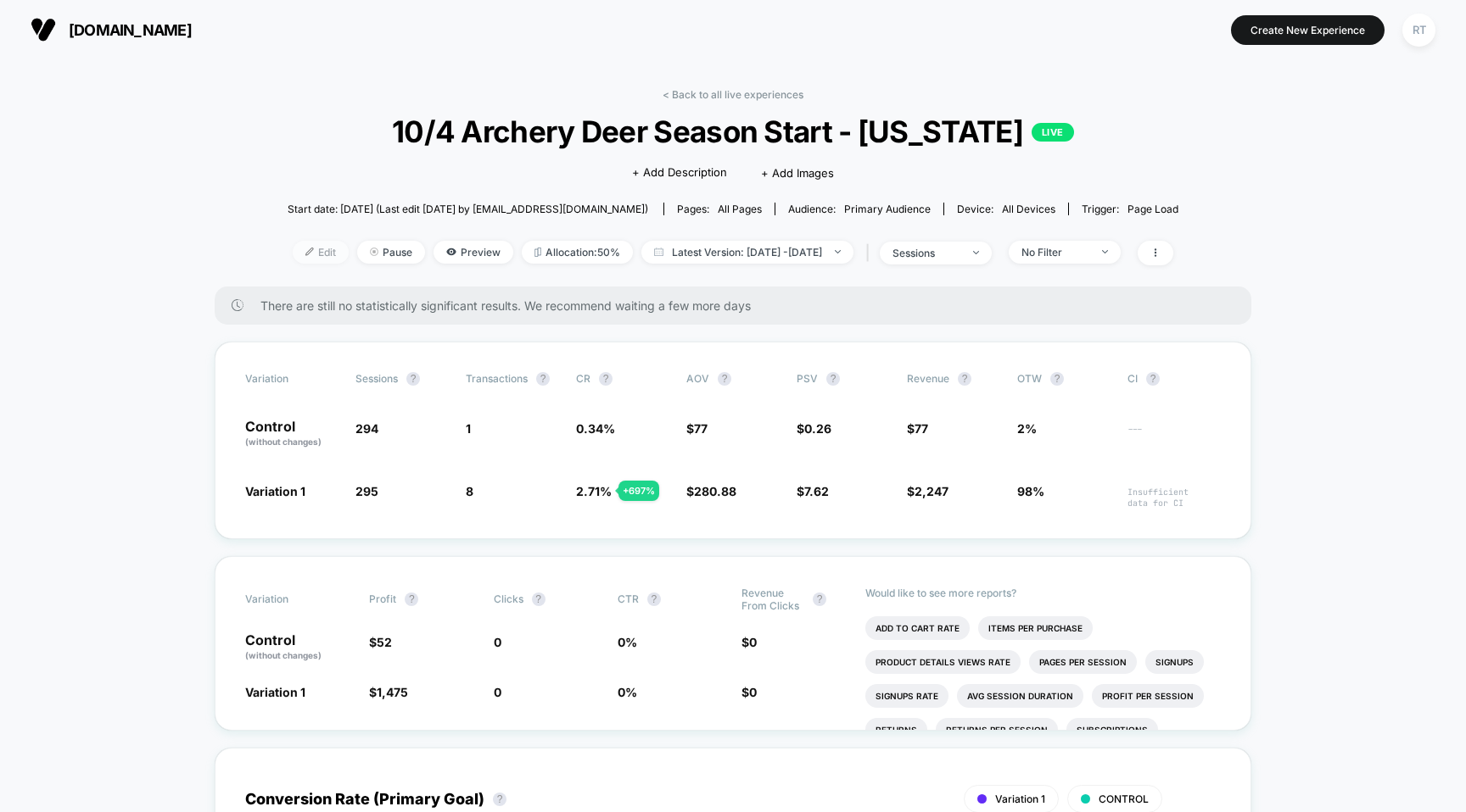
click at [313, 247] on span "Edit" at bounding box center [320, 251] width 56 height 22
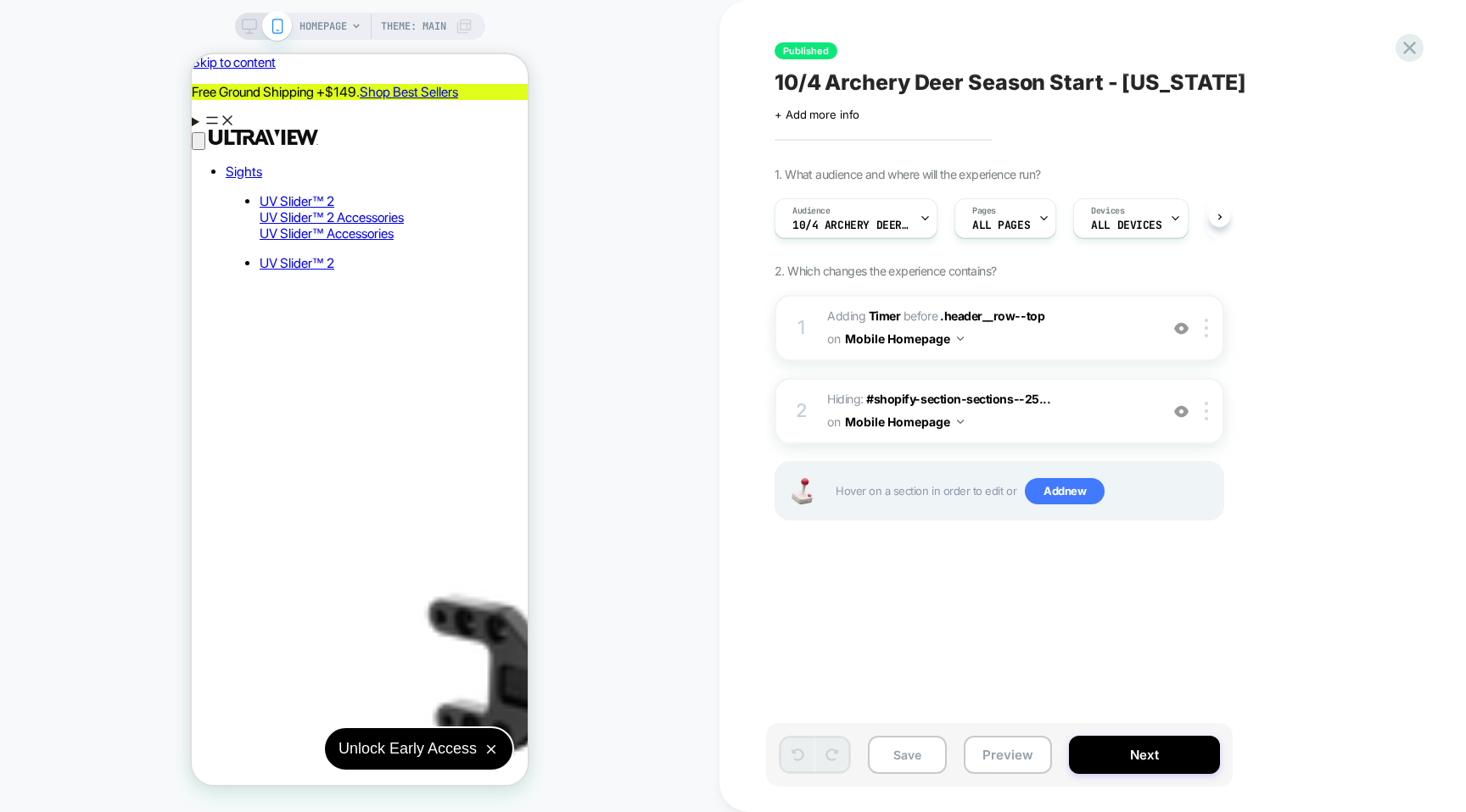
scroll to position [0, 1]
click at [1055, 331] on span "#_loomi_addon_1757355949477_dup1757358963 Adding Timer BEFORE .header__row--top…" at bounding box center [988, 328] width 323 height 46
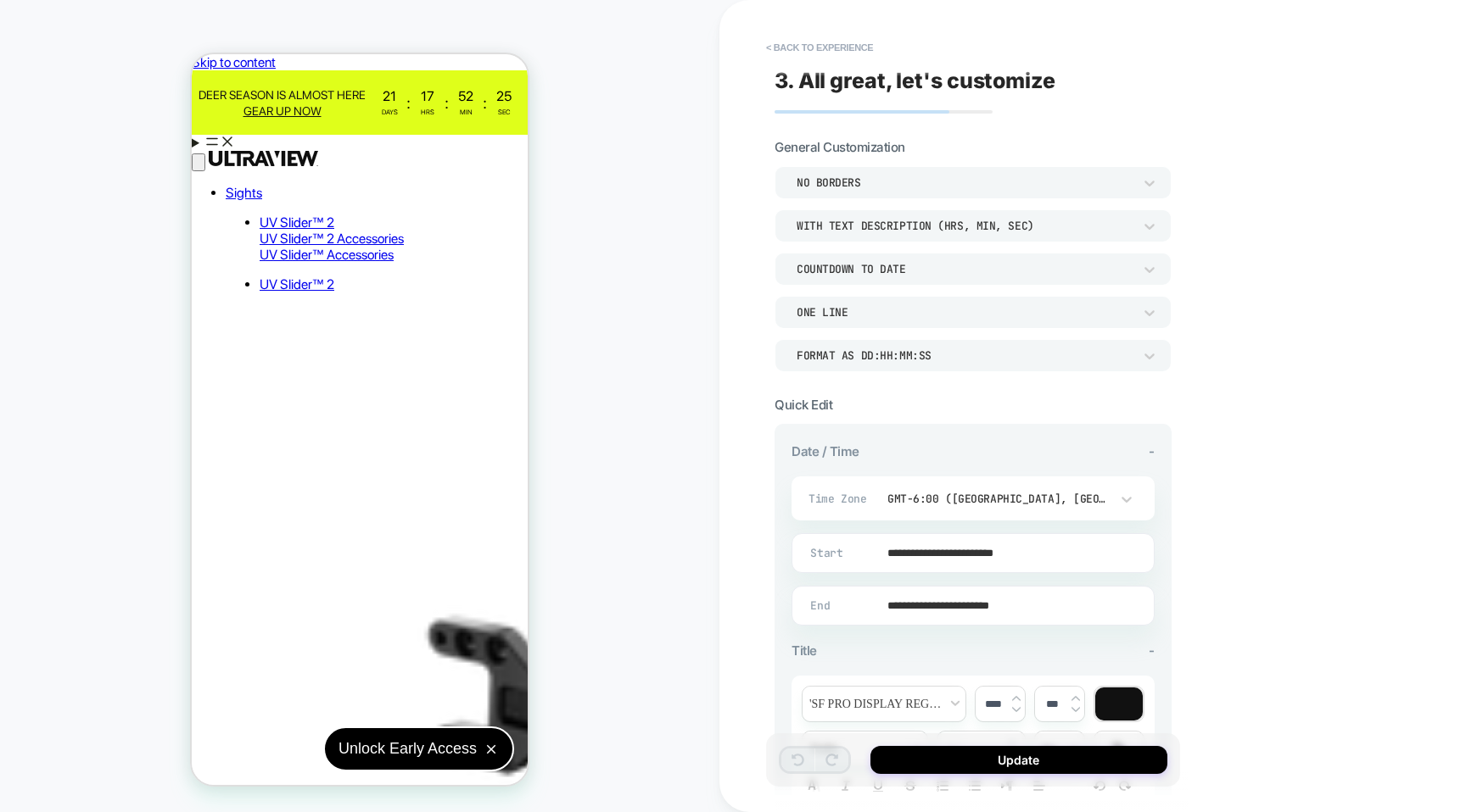
click at [1281, 364] on div "**********" at bounding box center [1092, 406] width 746 height 812
click at [806, 46] on button "< Back to experience" at bounding box center [819, 48] width 124 height 27
